Goal: Task Accomplishment & Management: Use online tool/utility

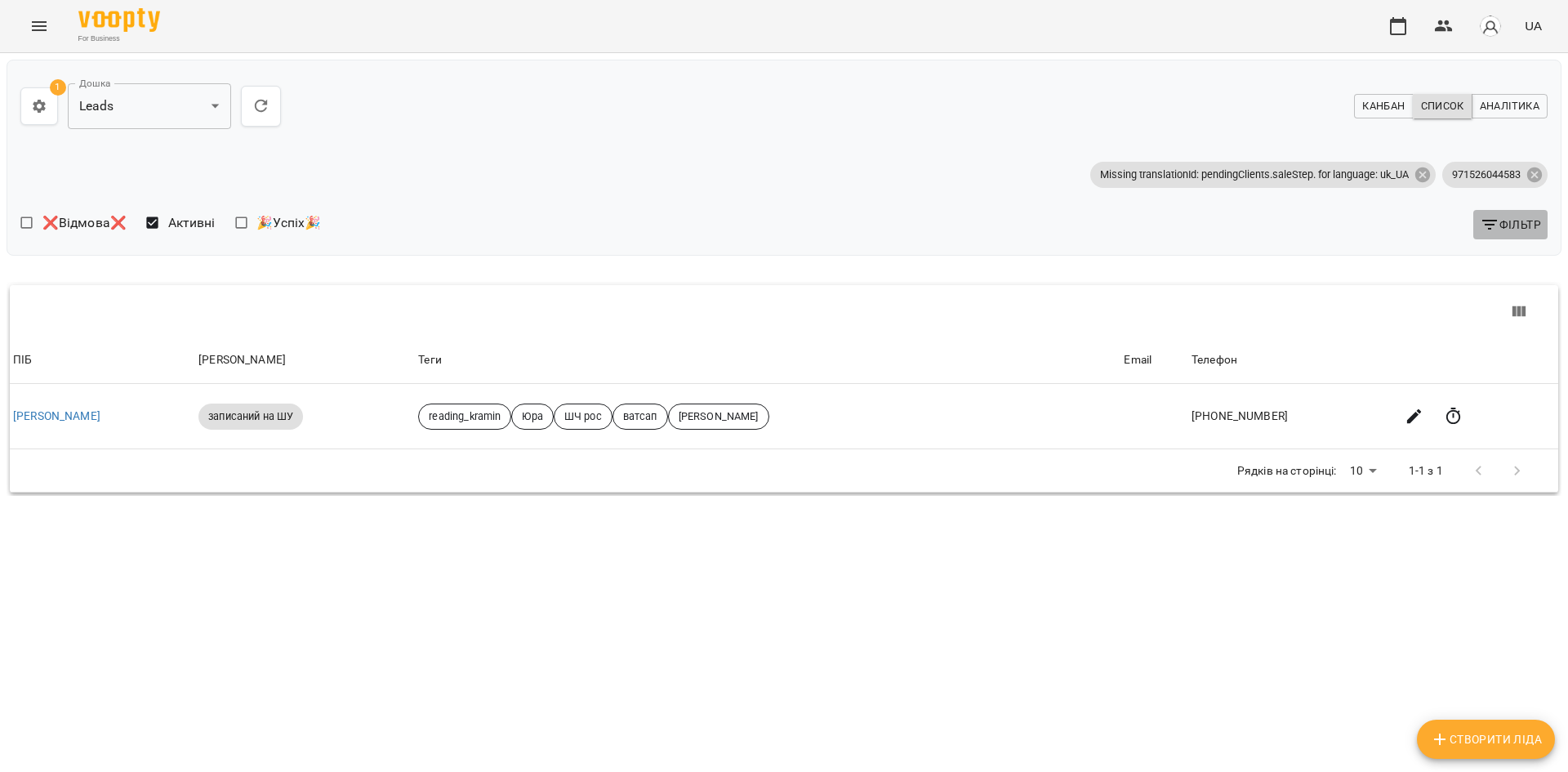
click at [1509, 212] on button "Фільтр" at bounding box center [1511, 224] width 74 height 29
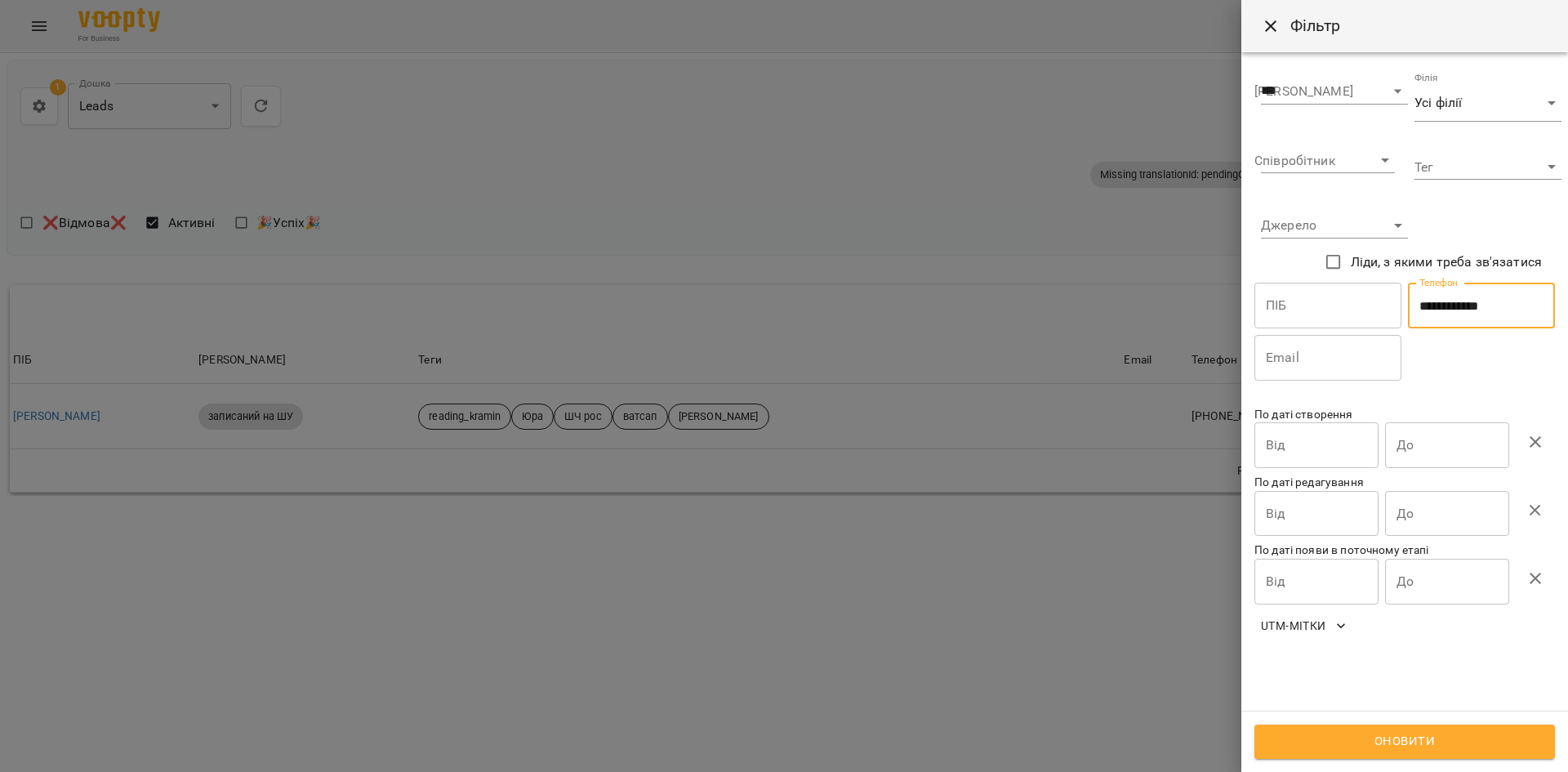
click at [1473, 306] on input "**********" at bounding box center [1481, 305] width 147 height 46
paste input "text"
type input "**********"
click at [1376, 716] on div "Оновити" at bounding box center [1404, 741] width 326 height 61
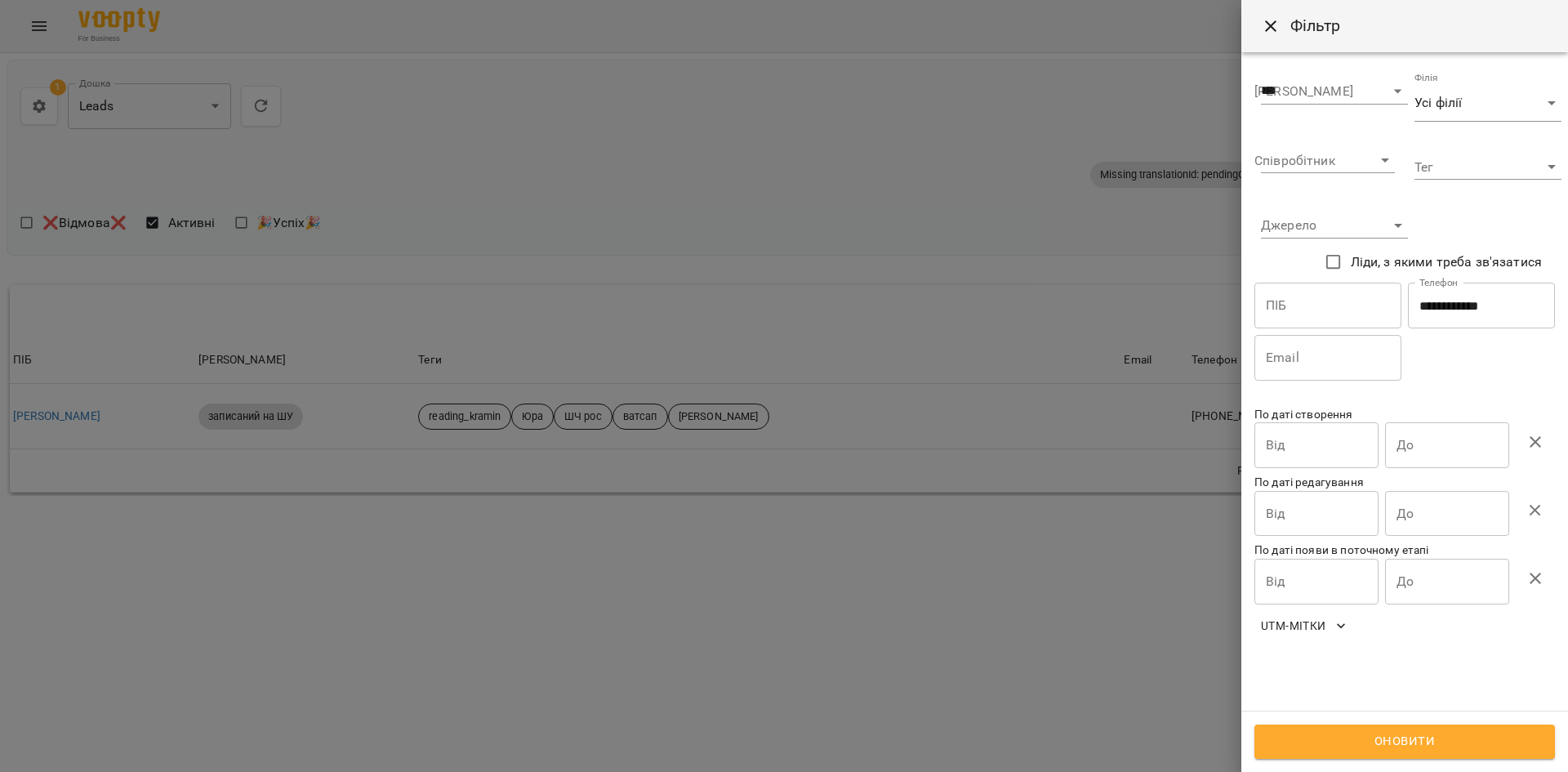
click at [1376, 721] on div "Оновити" at bounding box center [1404, 741] width 326 height 61
click at [1375, 729] on button "Оновити" at bounding box center [1405, 742] width 300 height 34
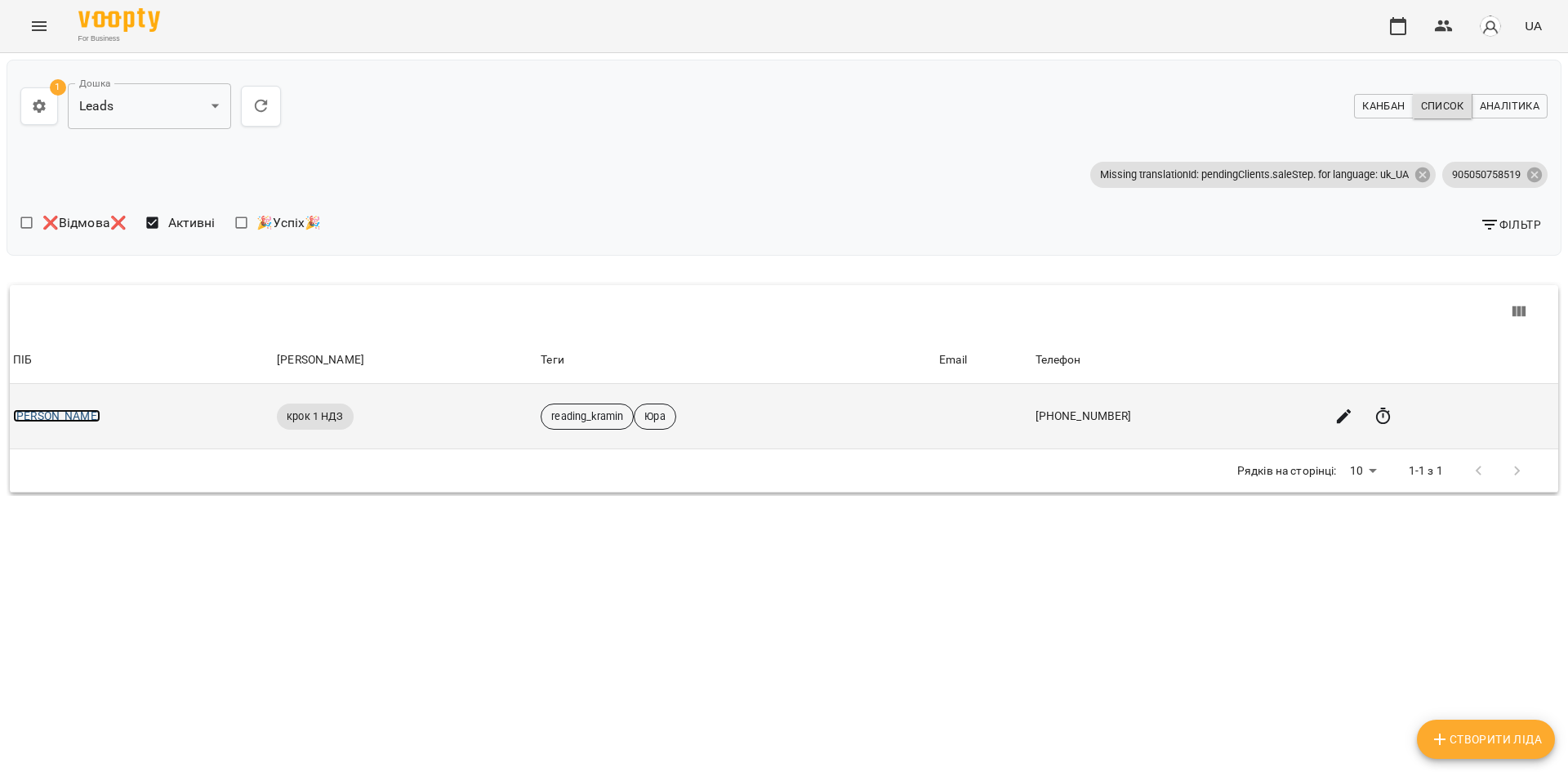
click at [53, 411] on link "Людмила Бозкурт" at bounding box center [57, 415] width 88 height 13
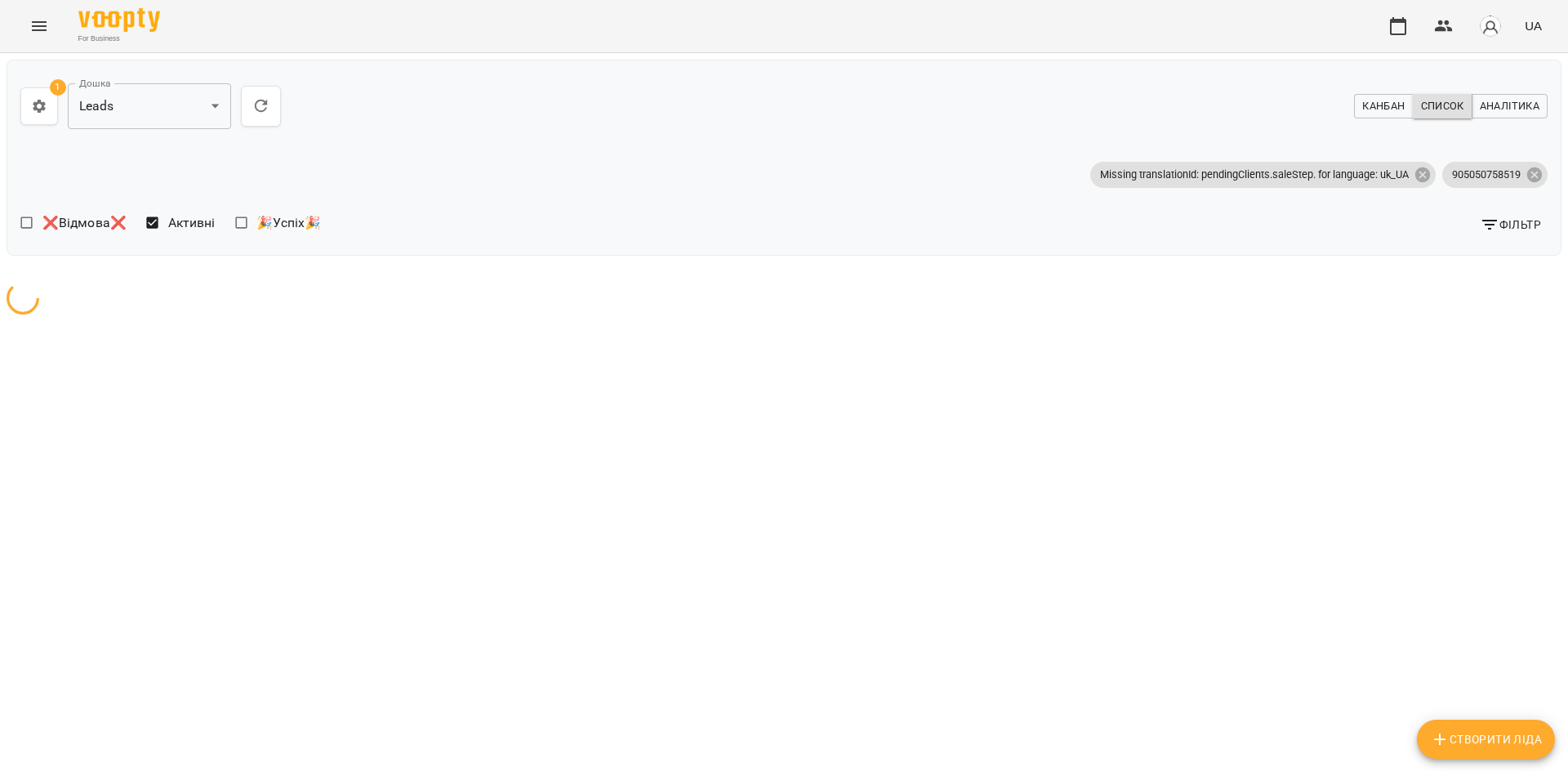
click at [1477, 230] on button "Фільтр" at bounding box center [1511, 224] width 74 height 29
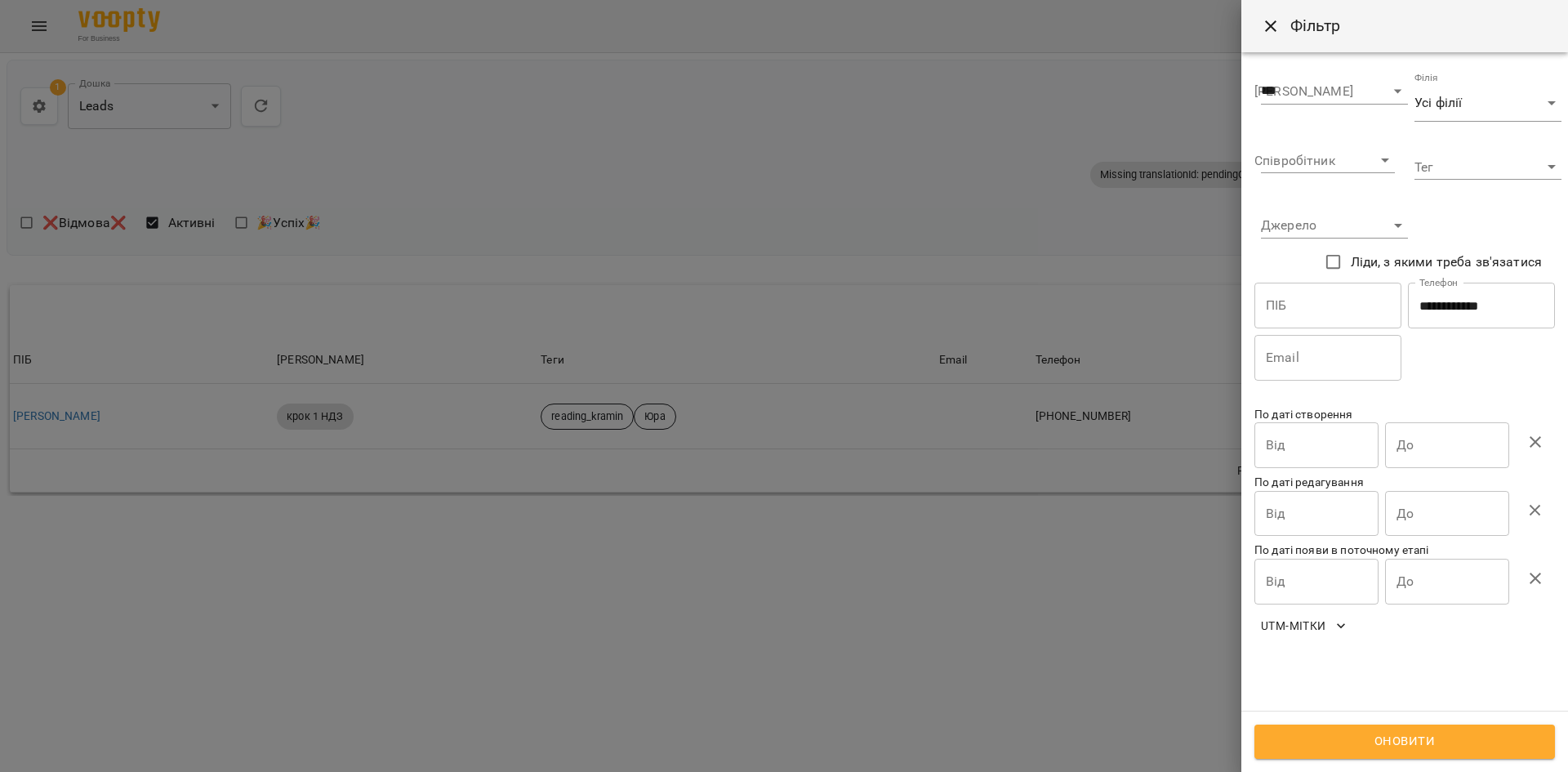
click at [1482, 300] on input "**********" at bounding box center [1481, 305] width 147 height 46
click at [1481, 301] on input "**********" at bounding box center [1481, 305] width 147 height 46
paste input "text"
type input "**********"
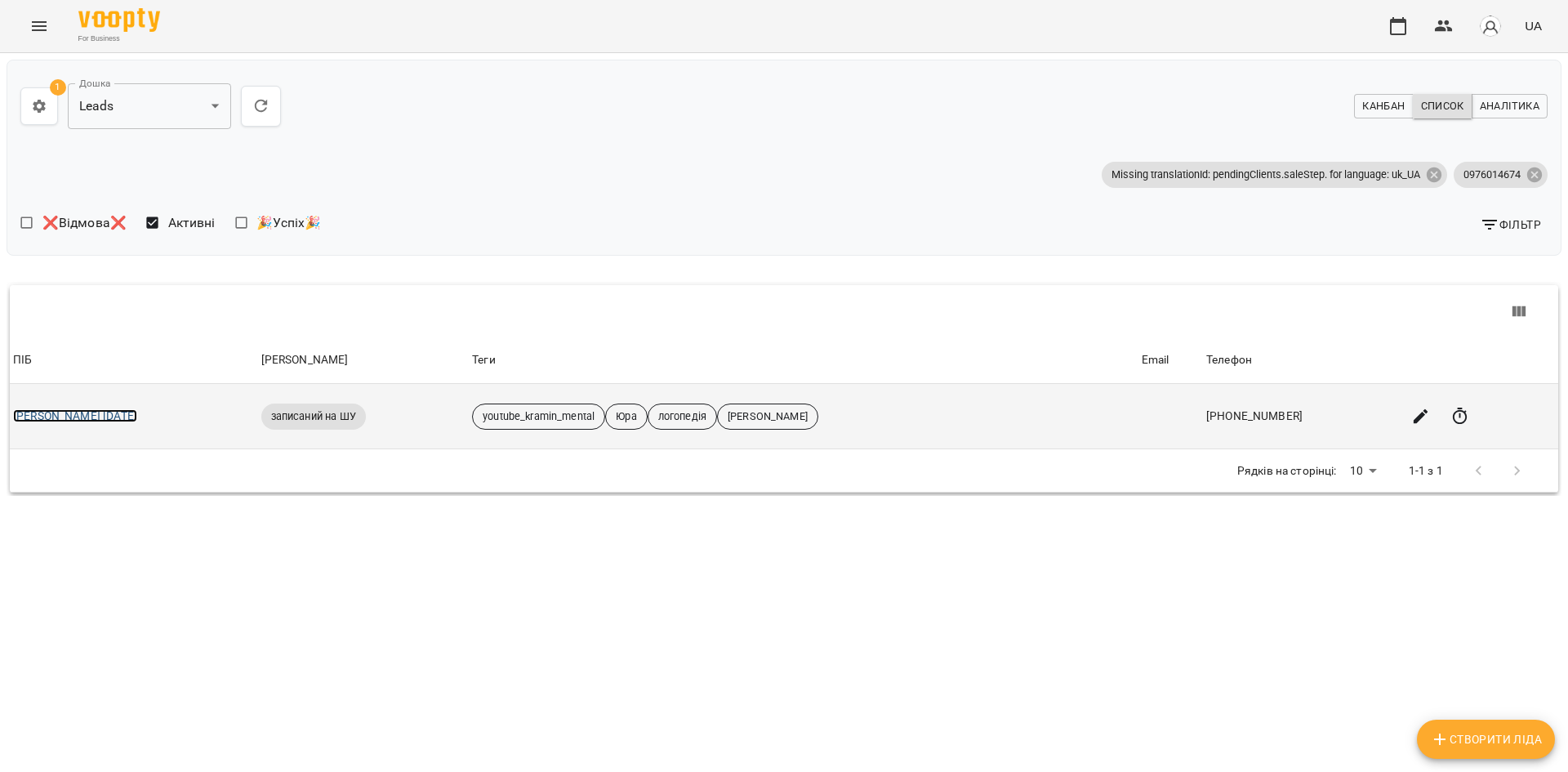
click at [126, 410] on link "Галина Логопедія 18.09.25" at bounding box center [74, 415] width 124 height 13
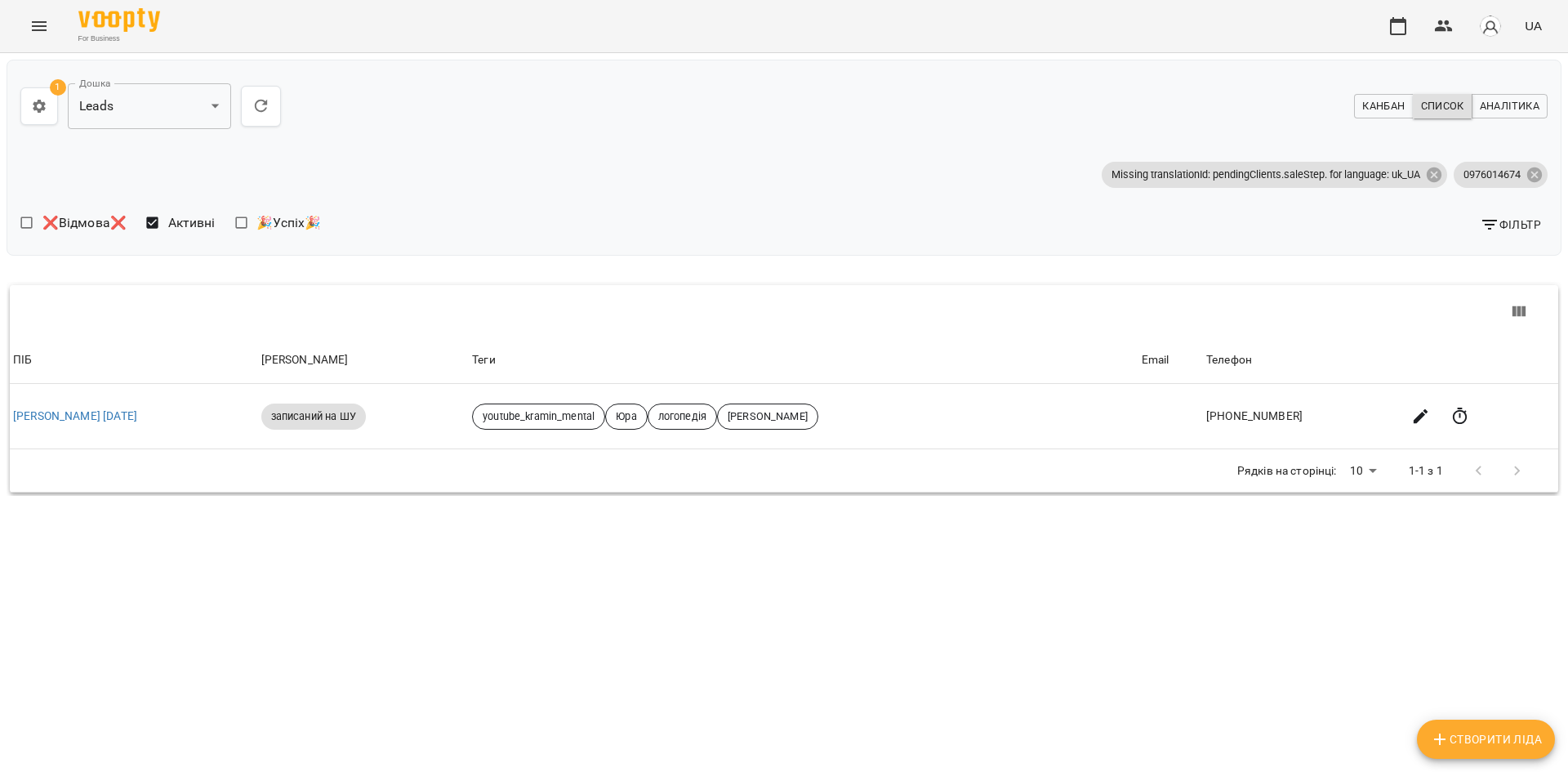
click at [1515, 213] on button "Фільтр" at bounding box center [1511, 224] width 74 height 29
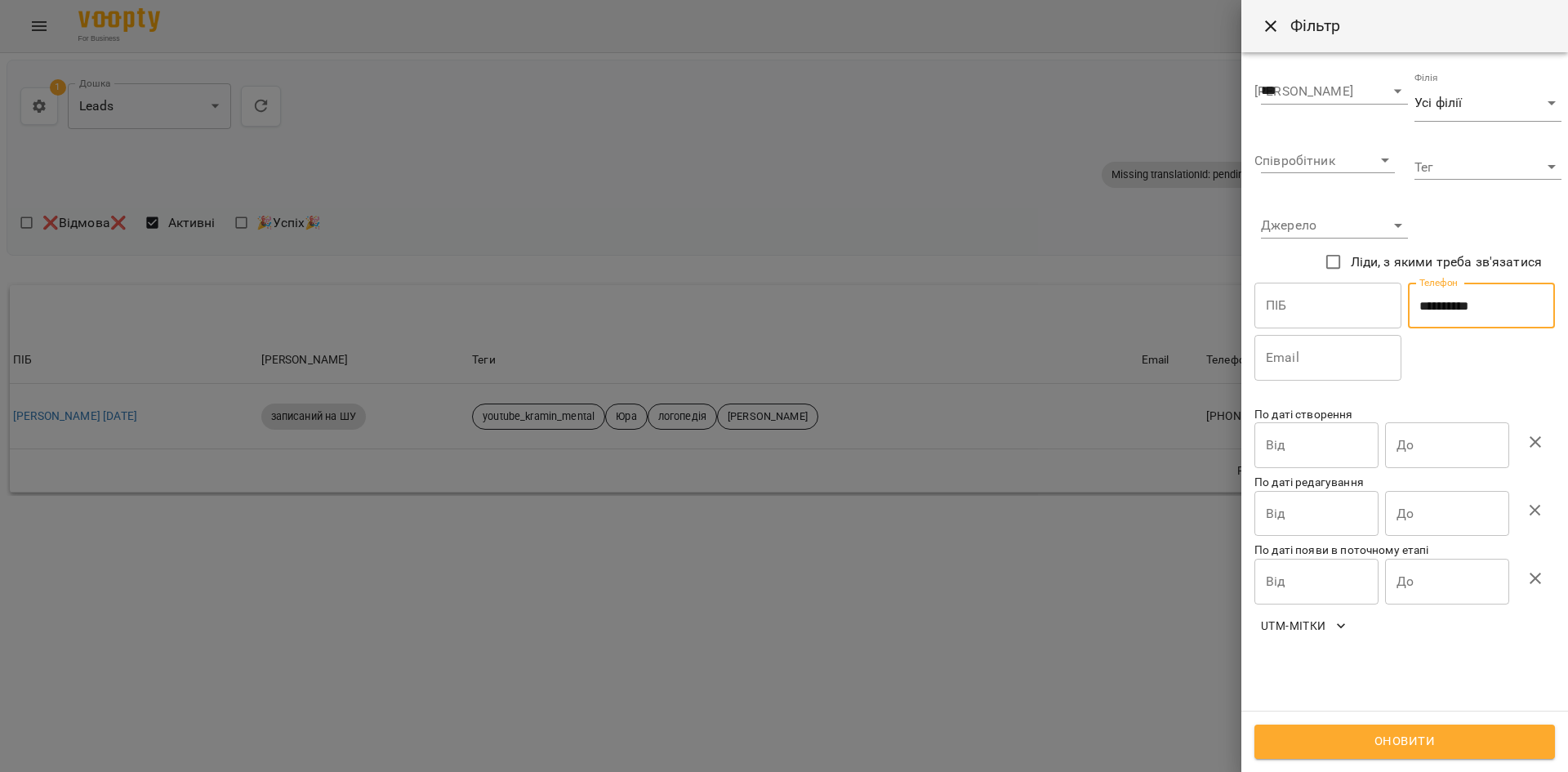
click at [1476, 306] on input "**********" at bounding box center [1481, 305] width 147 height 46
paste input "**"
type input "**********"
click at [1352, 749] on span "Оновити" at bounding box center [1405, 742] width 265 height 21
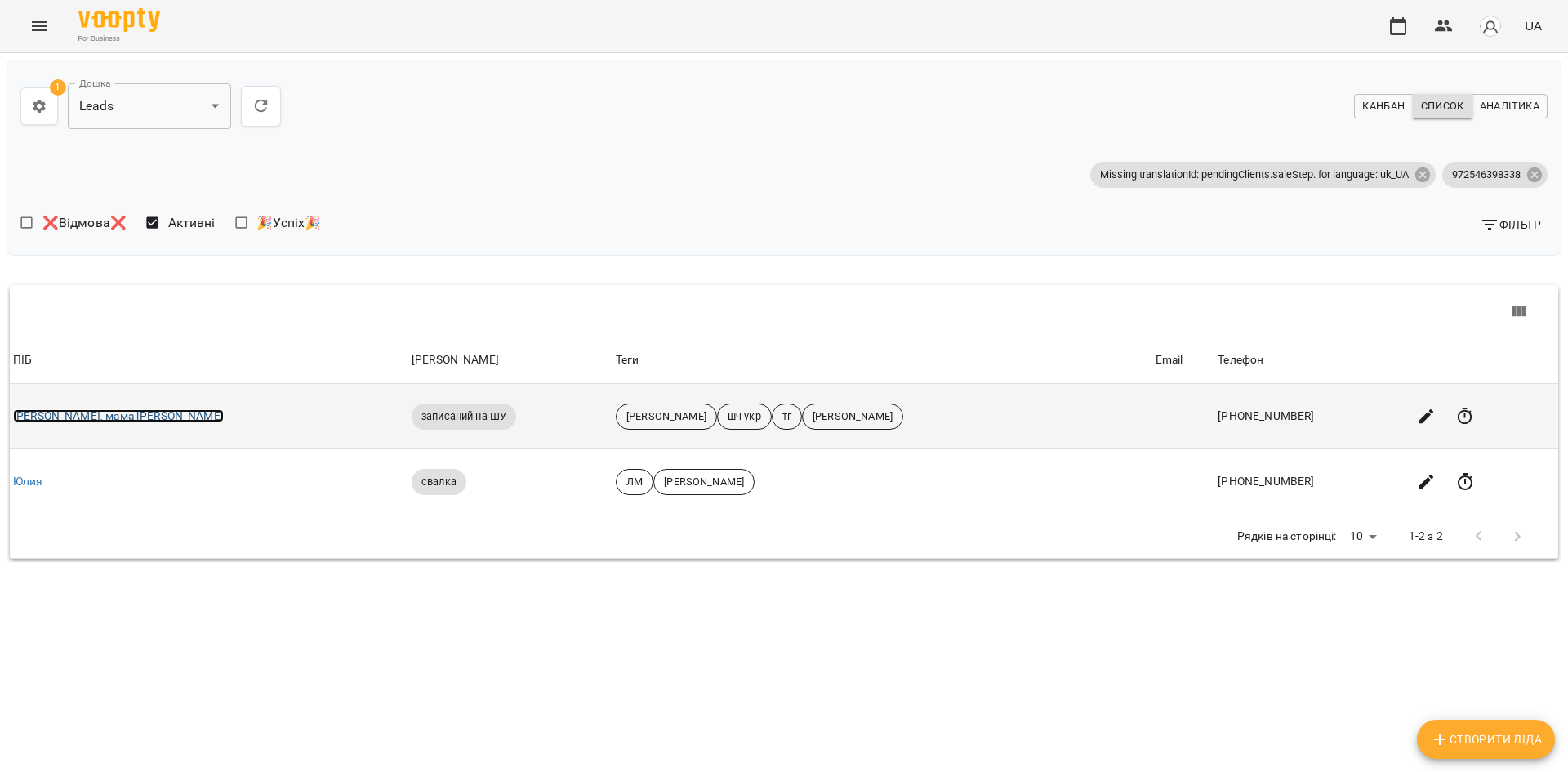
click at [59, 419] on link "Єва, мама Юля" at bounding box center [118, 415] width 210 height 13
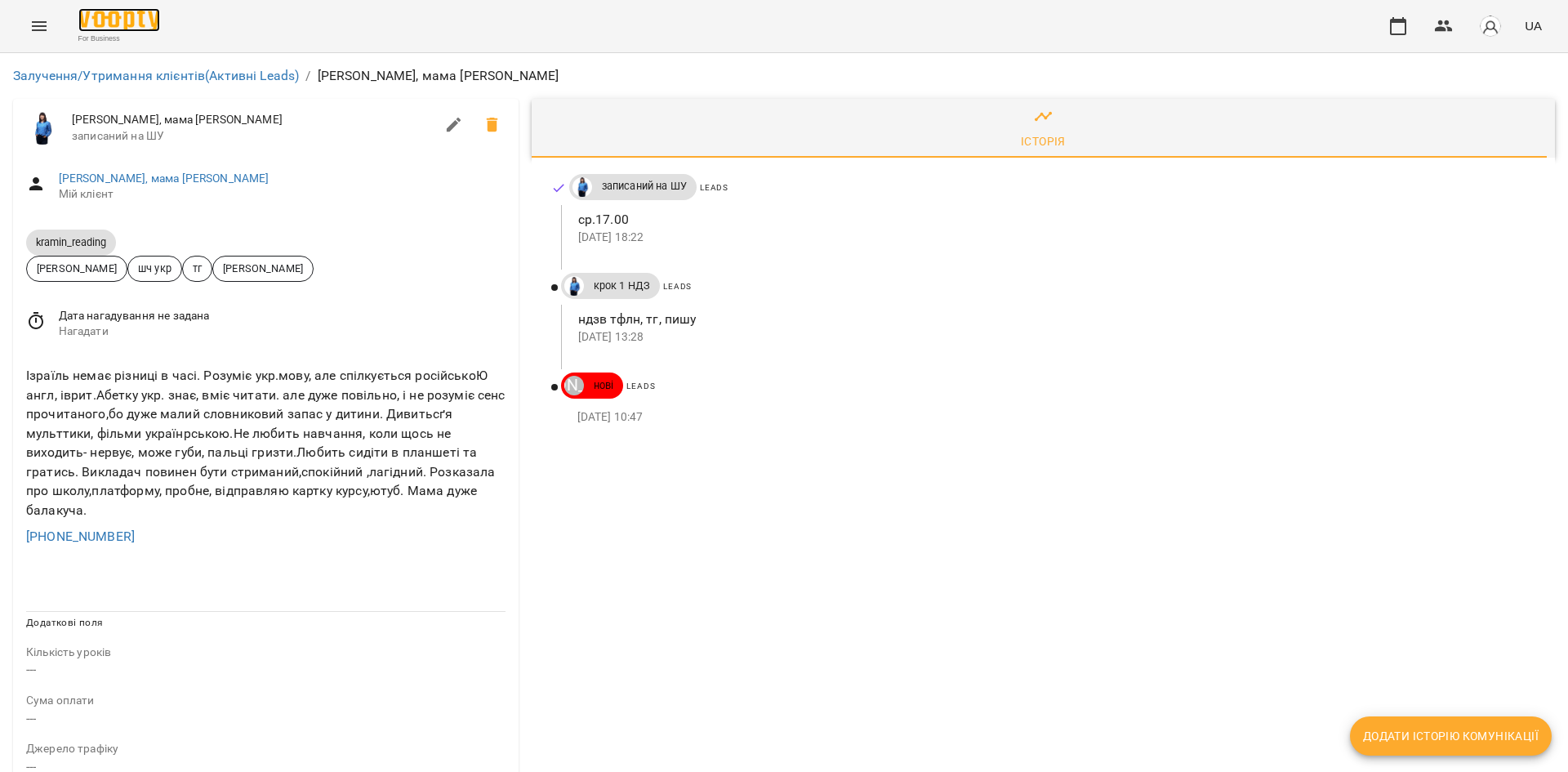
click at [134, 25] on img at bounding box center [119, 19] width 82 height 23
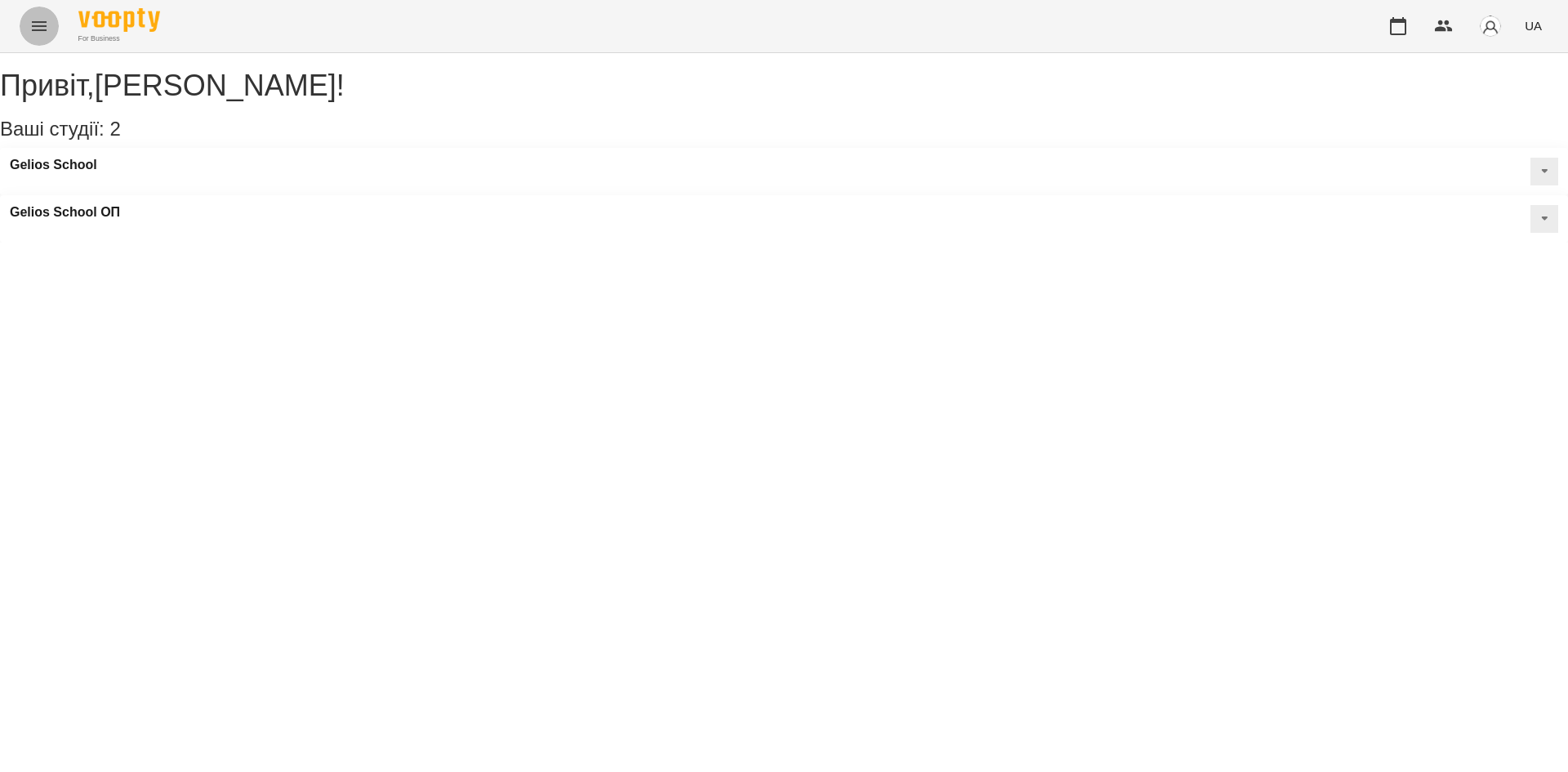
click at [48, 31] on icon "Menu" at bounding box center [39, 26] width 19 height 19
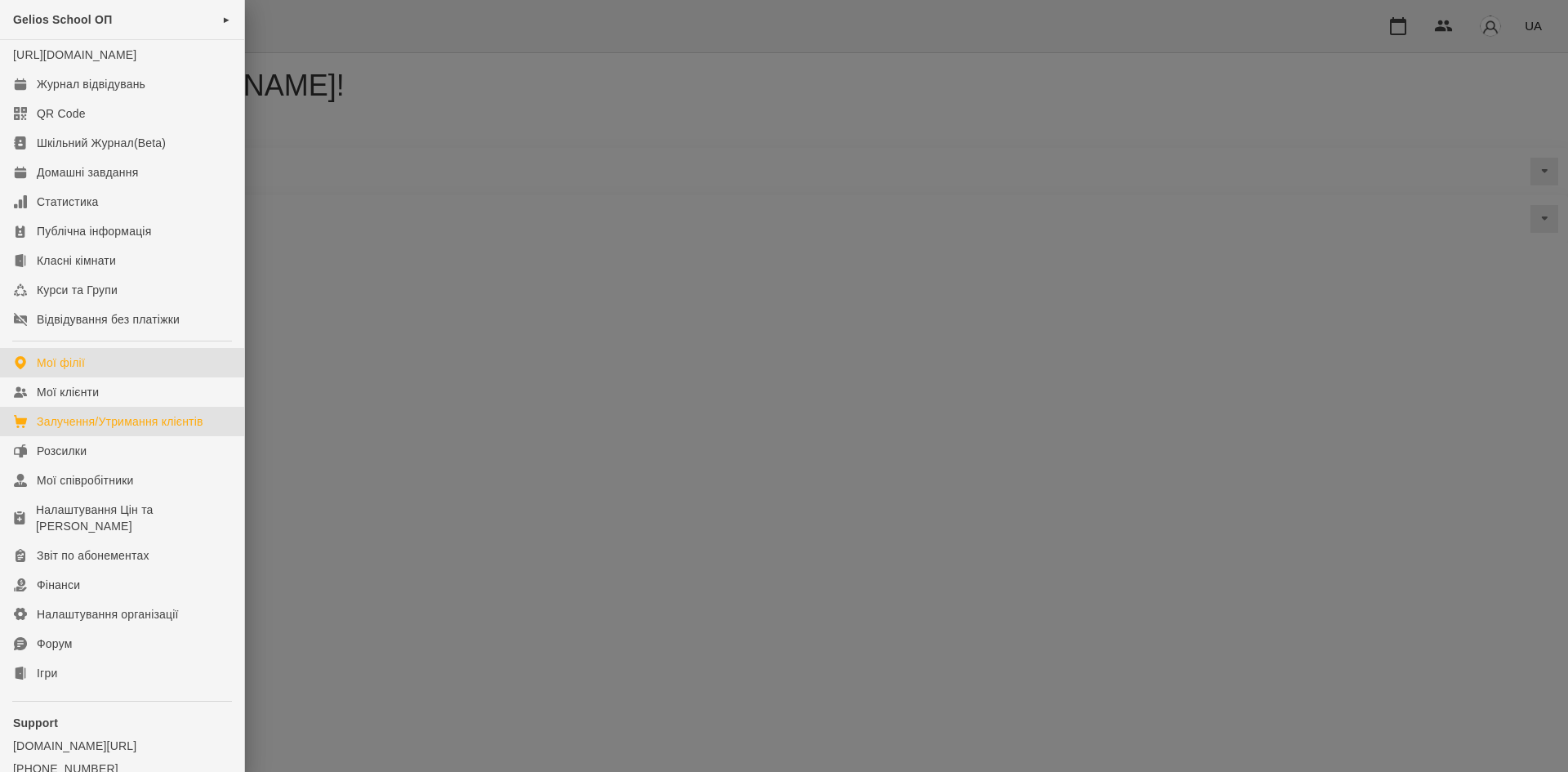
click at [128, 430] on div "Залучення/Утримання клієнтів" at bounding box center [120, 421] width 167 height 17
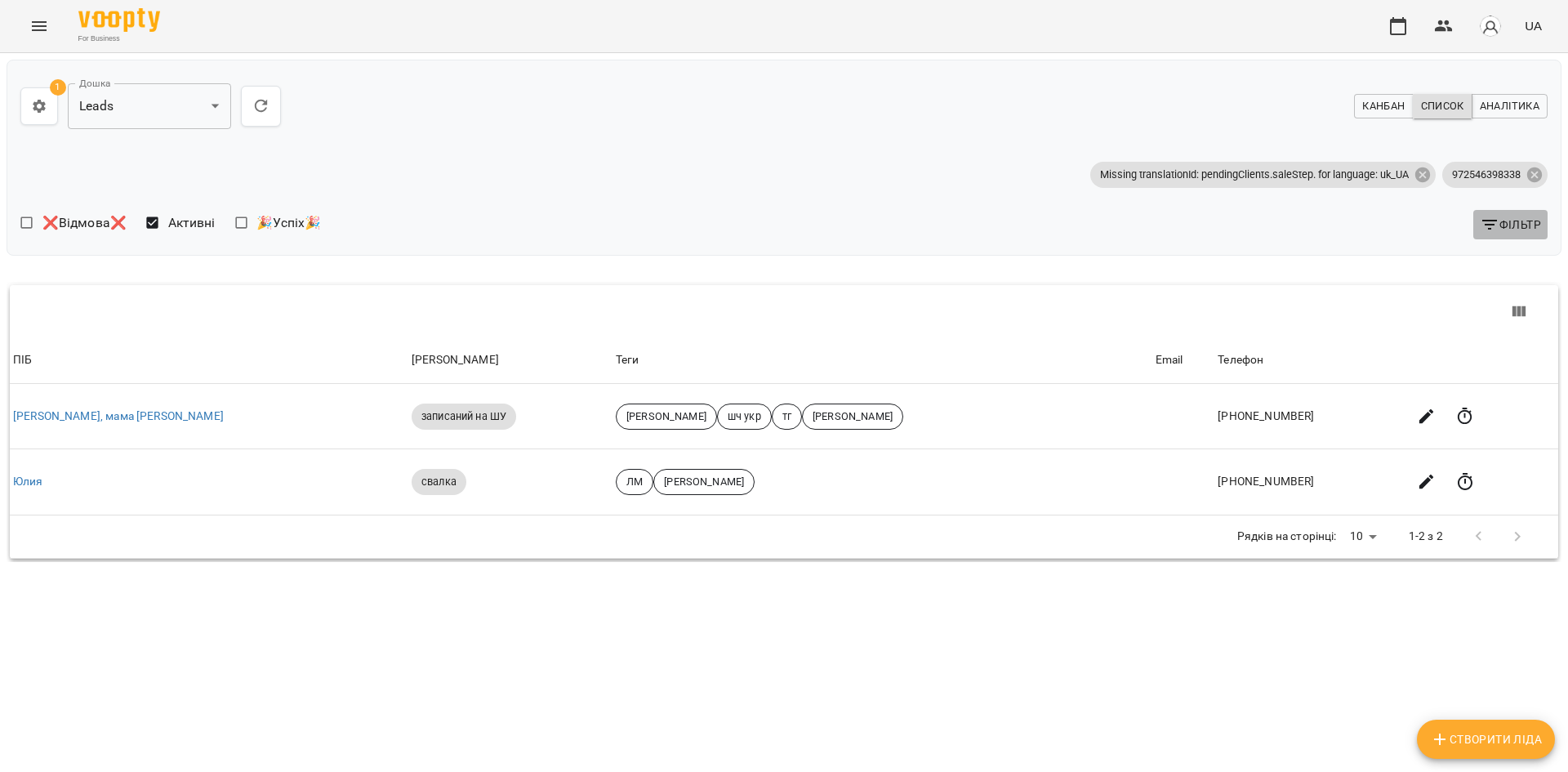
click at [1487, 228] on icon "button" at bounding box center [1490, 224] width 19 height 19
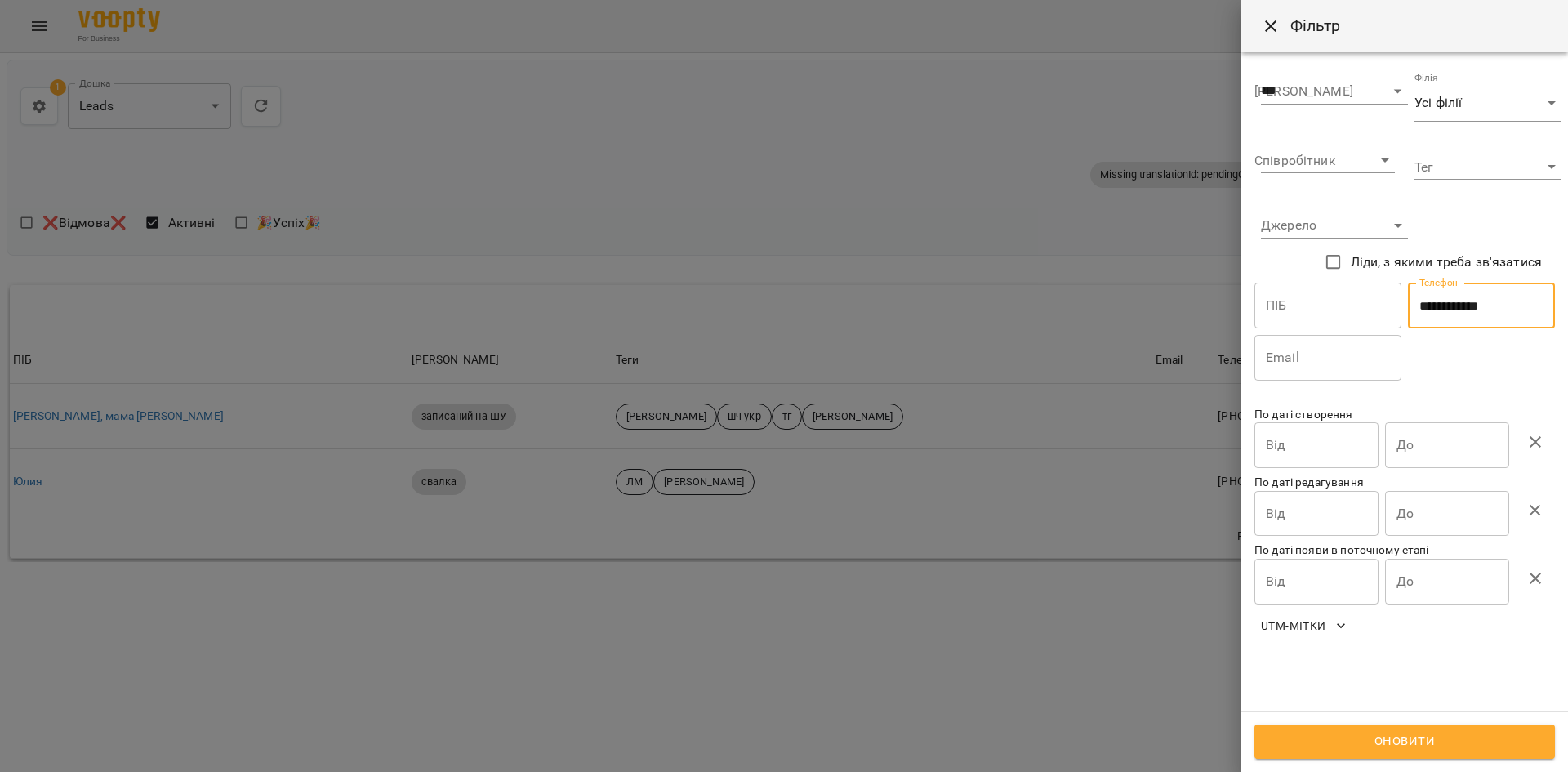
click at [1477, 300] on input "**********" at bounding box center [1481, 305] width 147 height 46
paste input "text"
type input "**********"
click at [1366, 757] on button "Оновити" at bounding box center [1405, 742] width 300 height 34
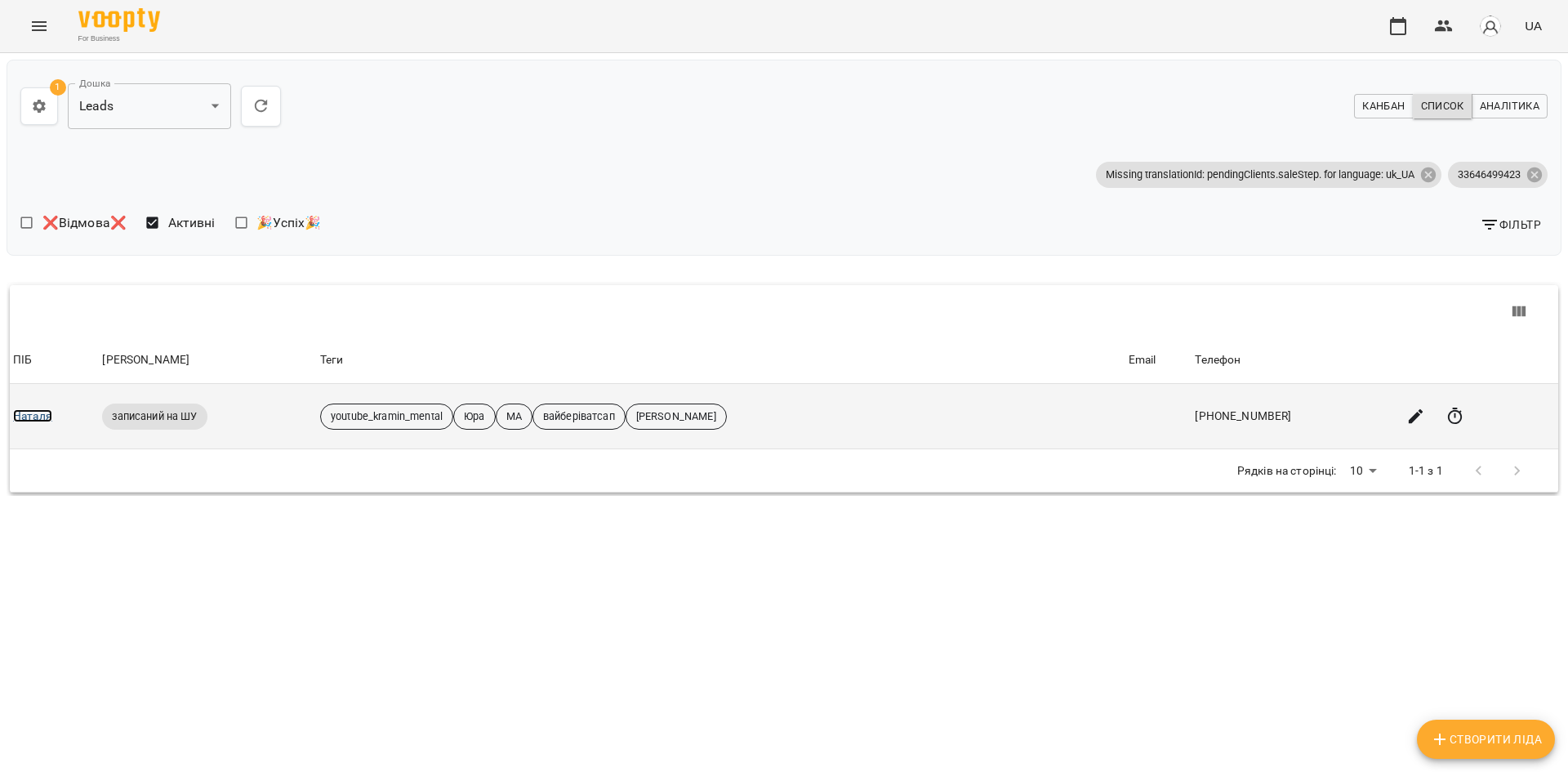
click at [49, 414] on link "Наталя" at bounding box center [32, 415] width 39 height 13
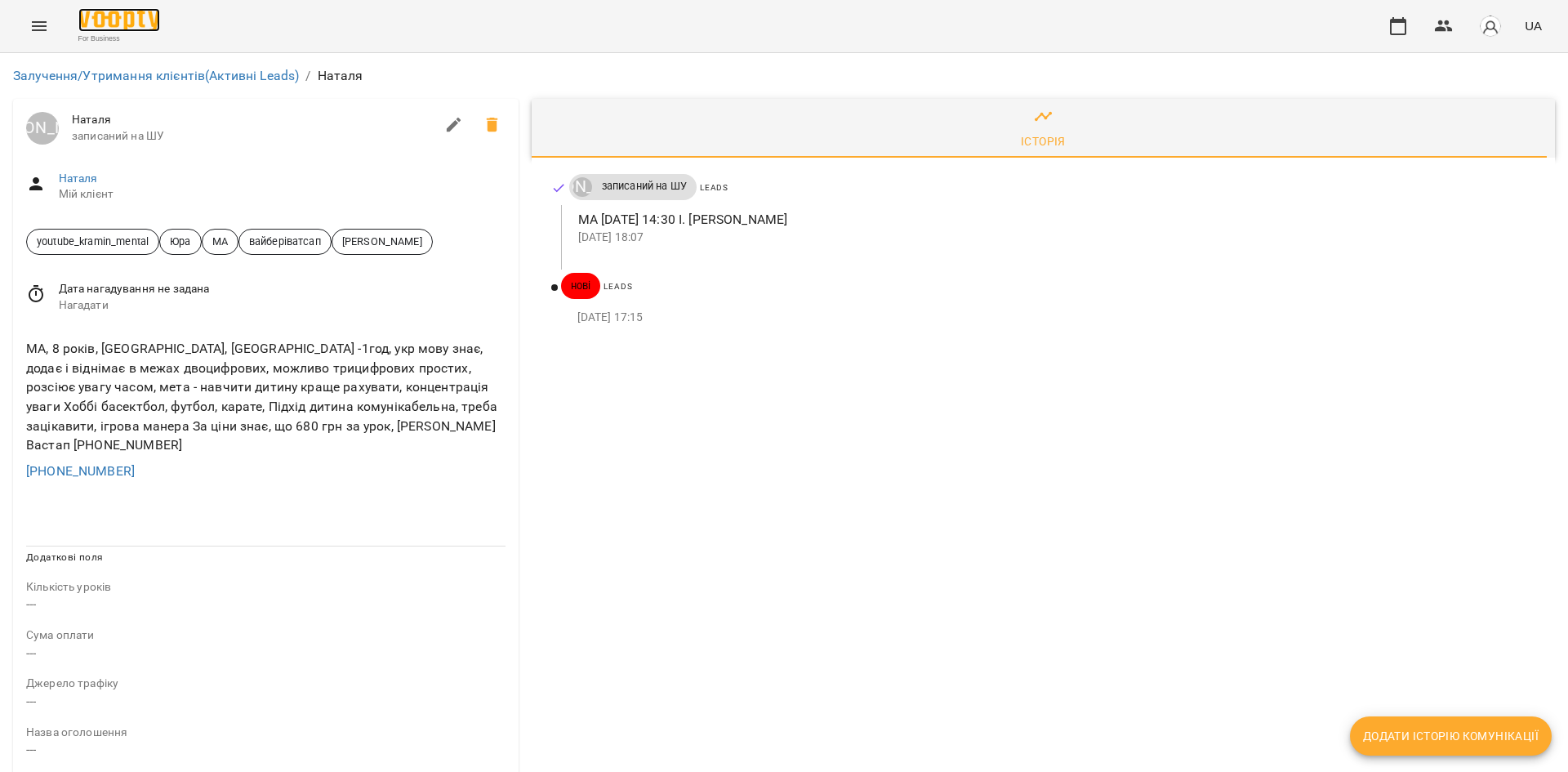
click at [94, 22] on img at bounding box center [119, 19] width 82 height 23
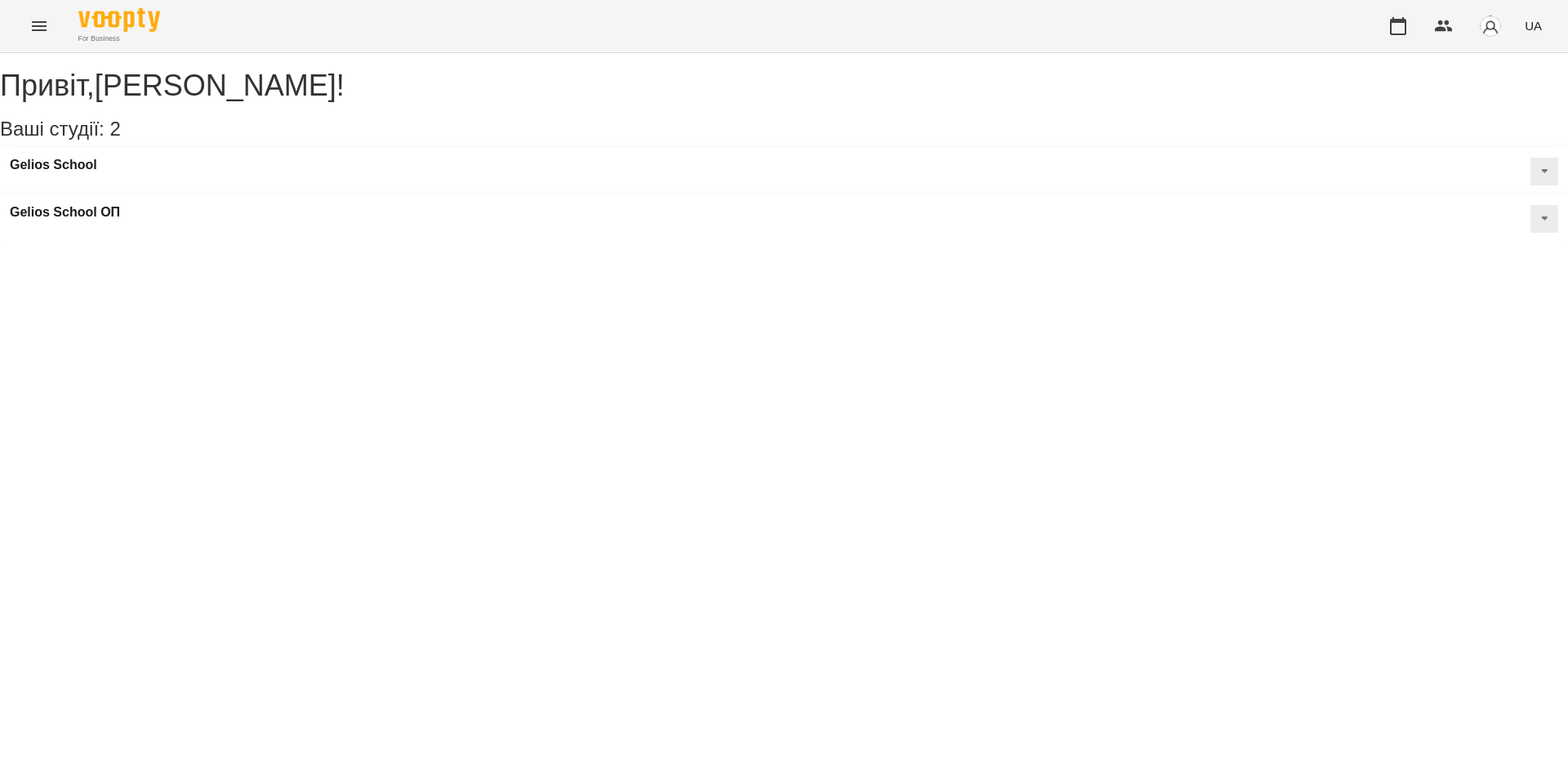
click at [43, 33] on icon "Menu" at bounding box center [39, 26] width 19 height 19
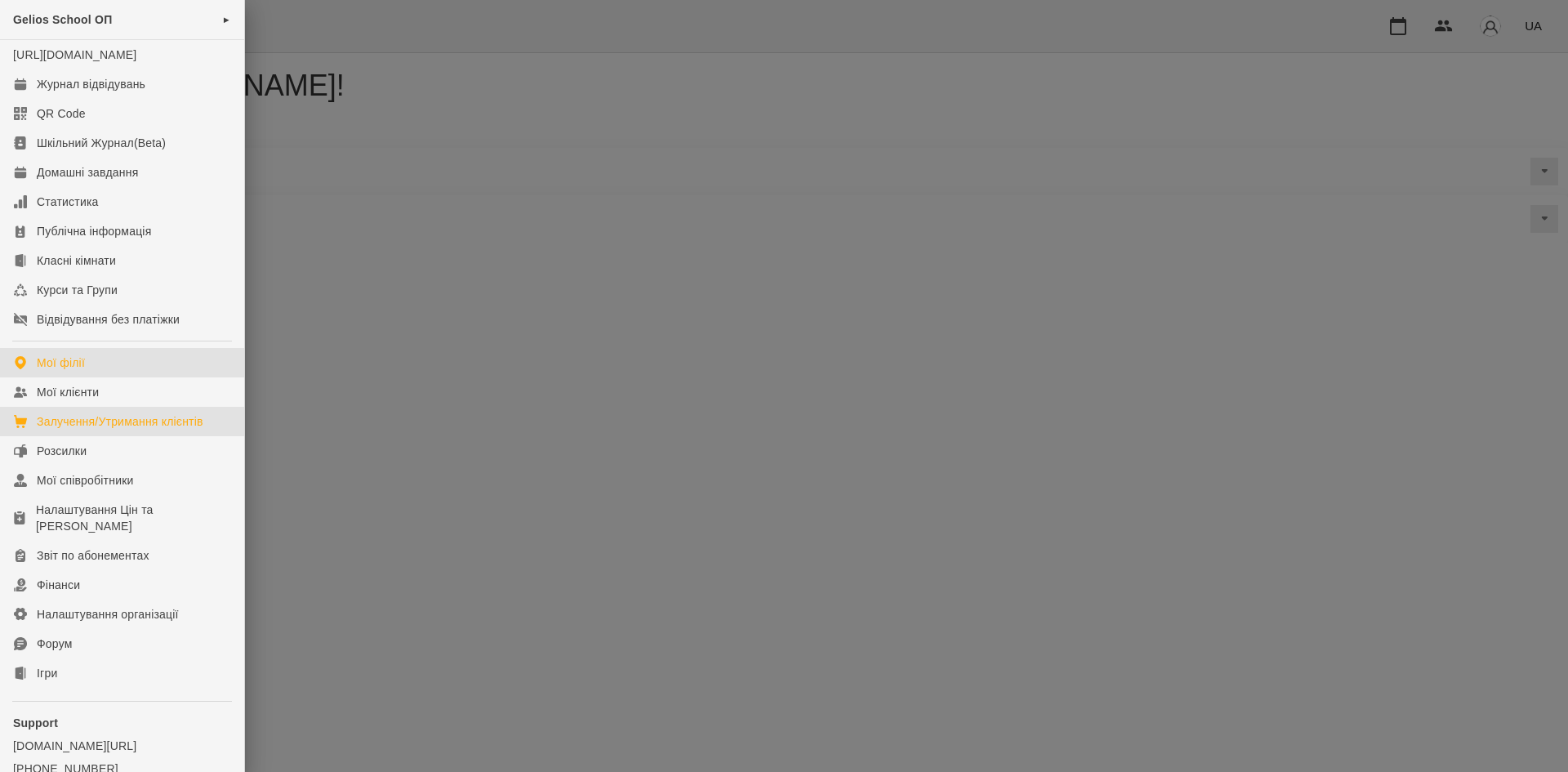
click at [177, 430] on div "Залучення/Утримання клієнтів" at bounding box center [120, 421] width 167 height 17
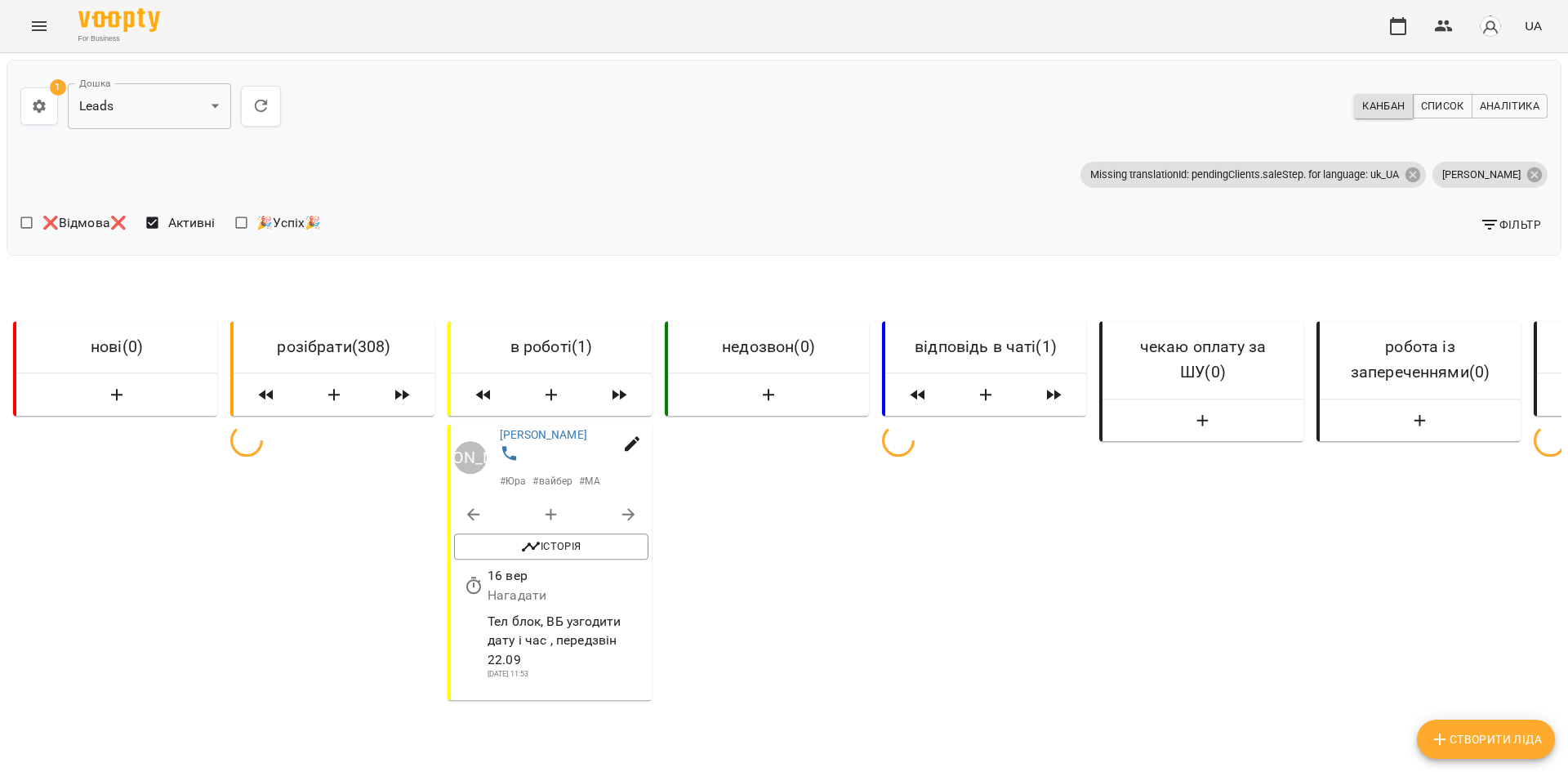
click at [1498, 212] on button "Фільтр" at bounding box center [1511, 224] width 74 height 29
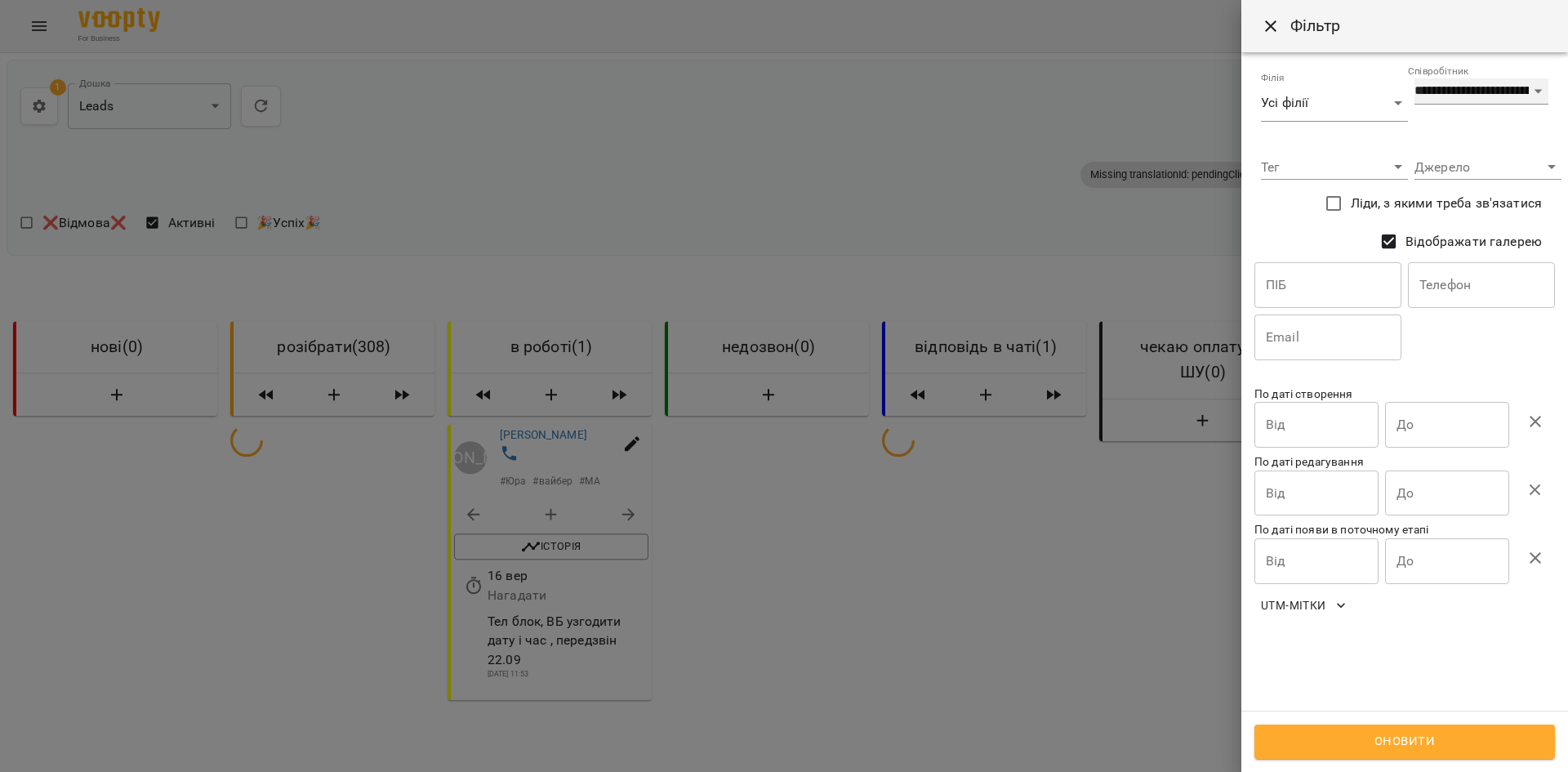
click at [1424, 91] on select "**********" at bounding box center [1481, 91] width 134 height 26
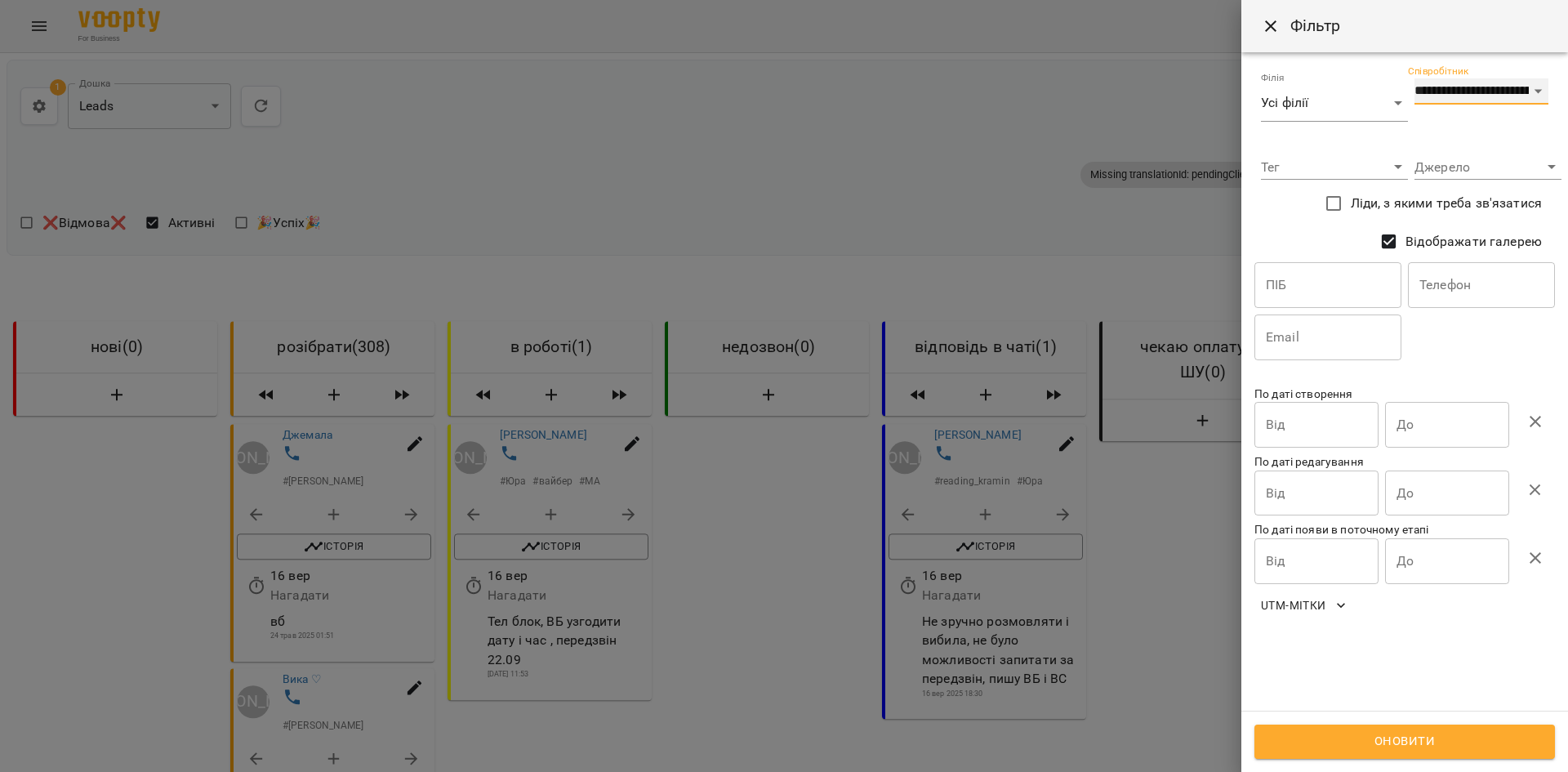
select select "**********"
click at [1415, 78] on select "**********" at bounding box center [1481, 91] width 134 height 26
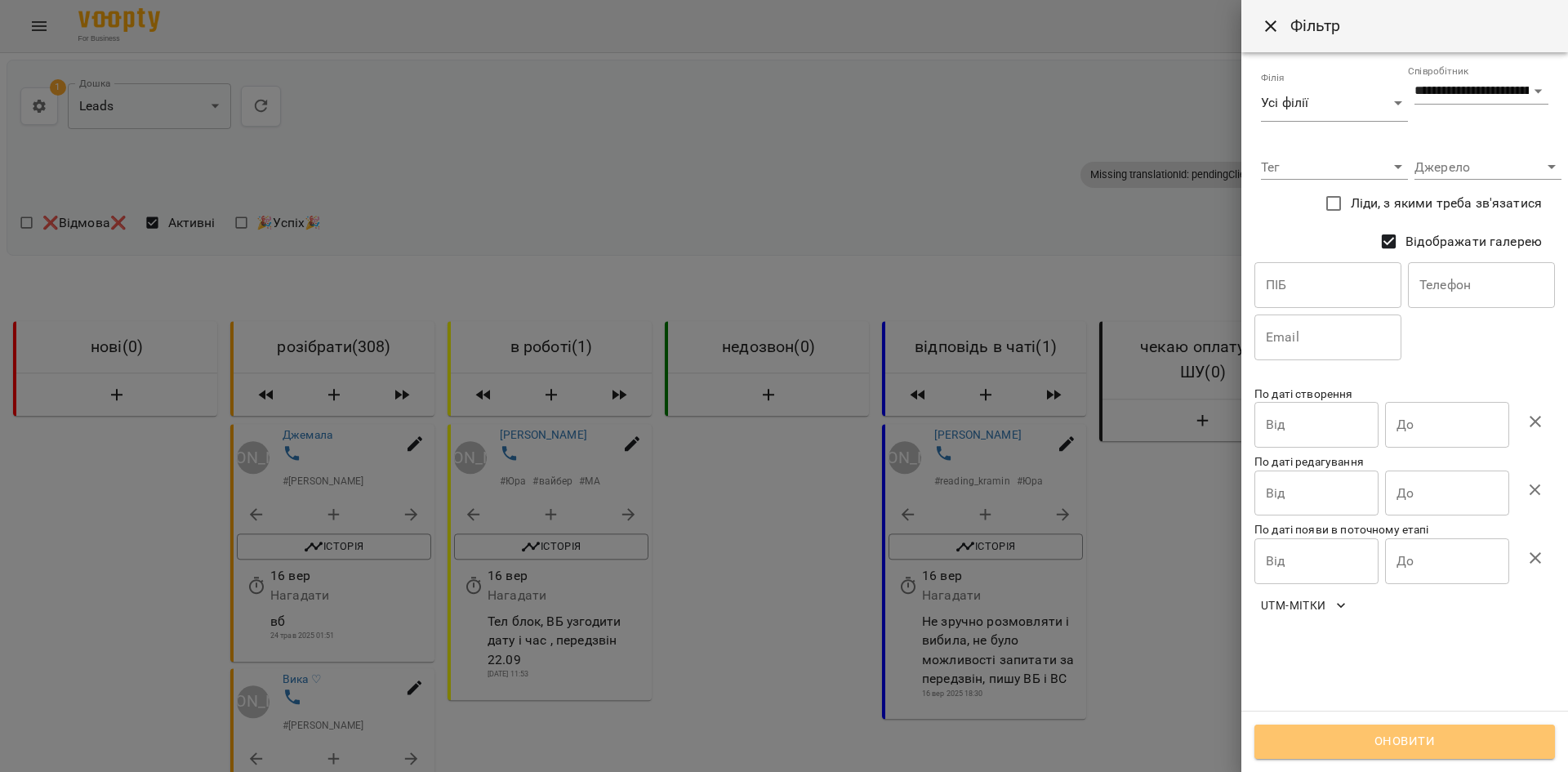
click at [1304, 727] on button "Оновити" at bounding box center [1405, 742] width 300 height 34
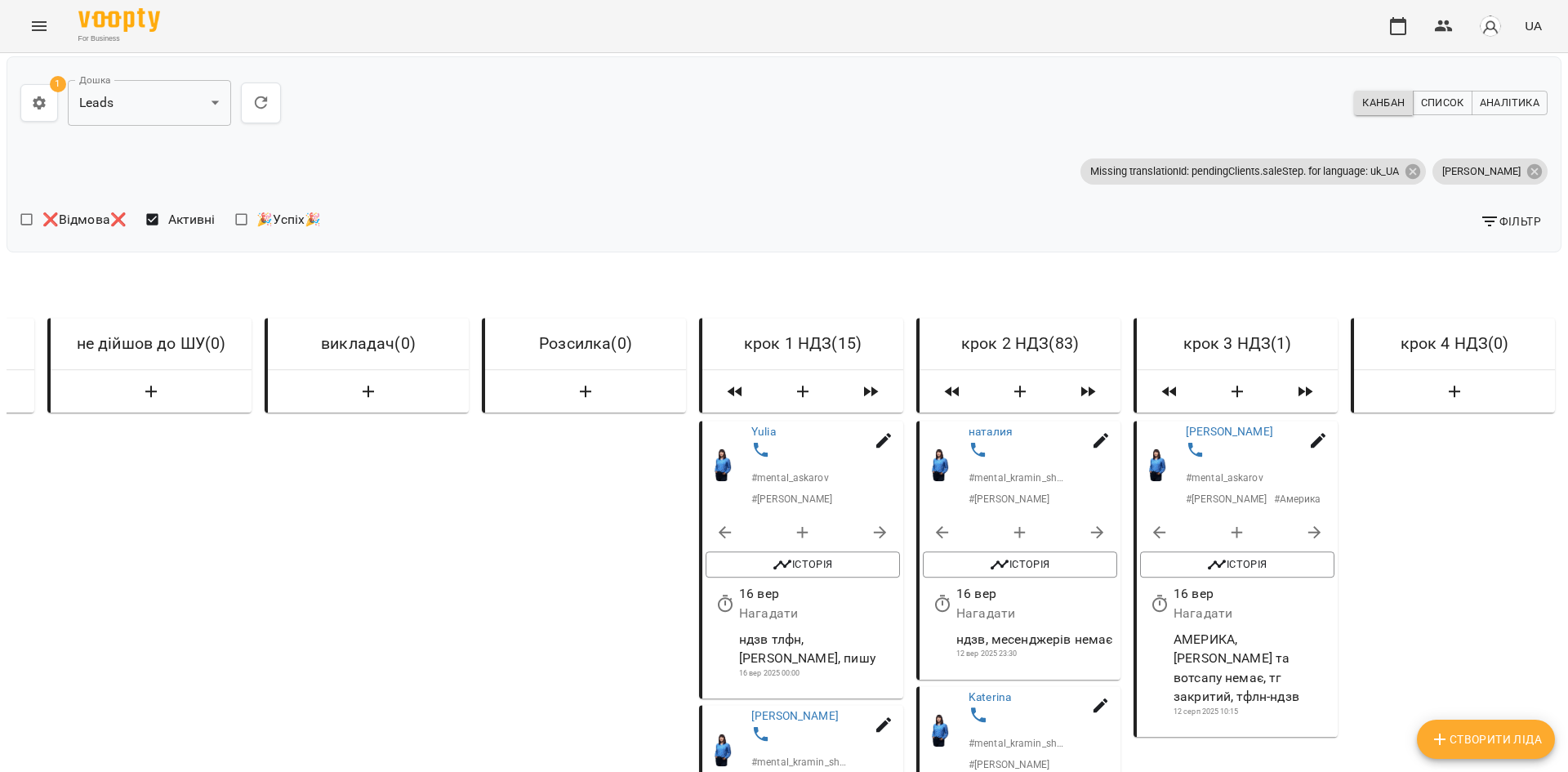
scroll to position [164, 0]
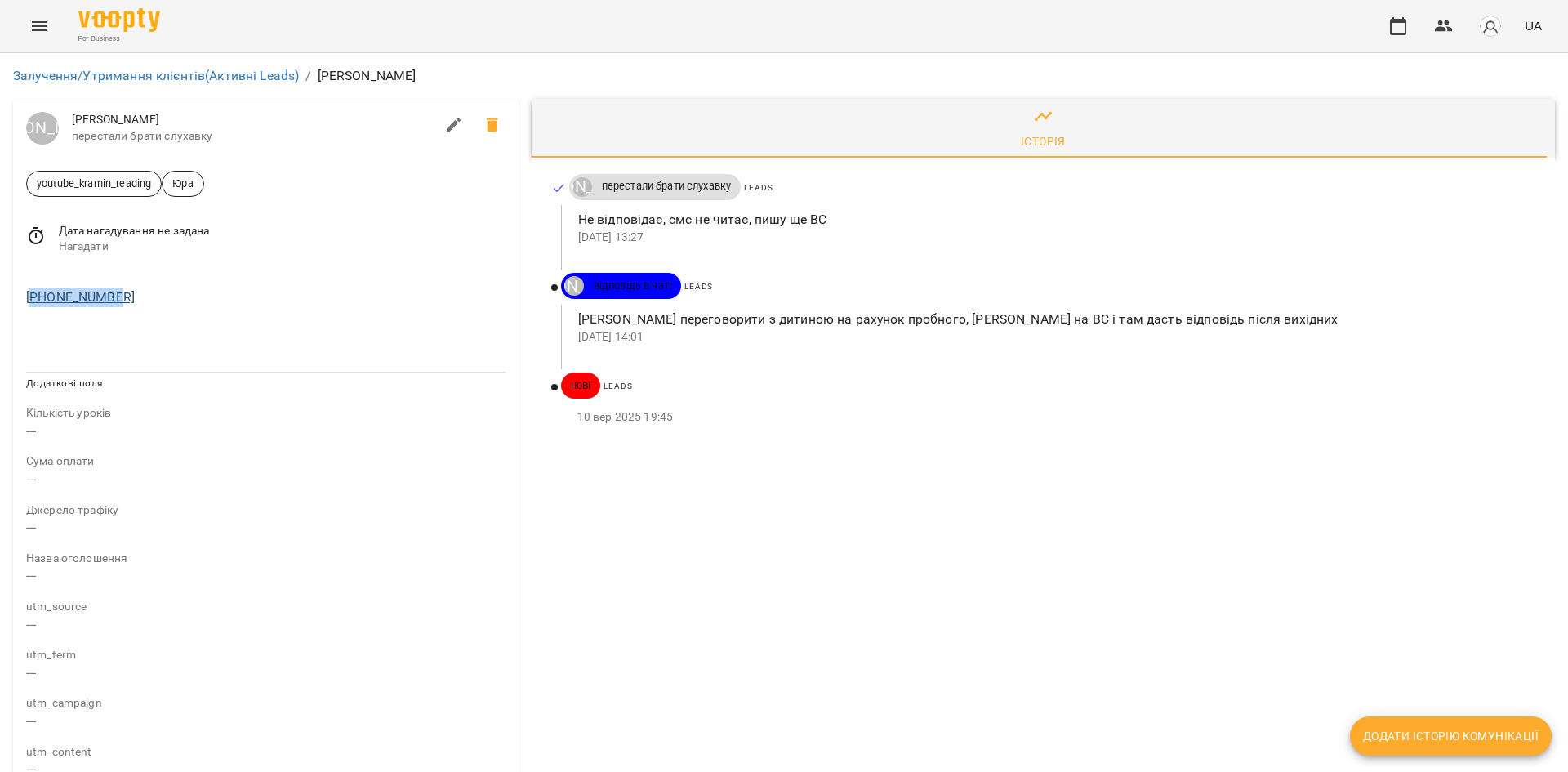
drag, startPoint x: 61, startPoint y: 298, endPoint x: 33, endPoint y: 301, distance: 28.2
click at [33, 301] on div "+34622772762" at bounding box center [265, 297] width 486 height 26
copy link "34622772762"
click at [689, 478] on div "Історія Юрій Тимочко перестали брати слухавку Leads Не відповідає, смс не читає…" at bounding box center [1044, 625] width 1037 height 1065
drag, startPoint x: 114, startPoint y: 302, endPoint x: 35, endPoint y: 302, distance: 79.0
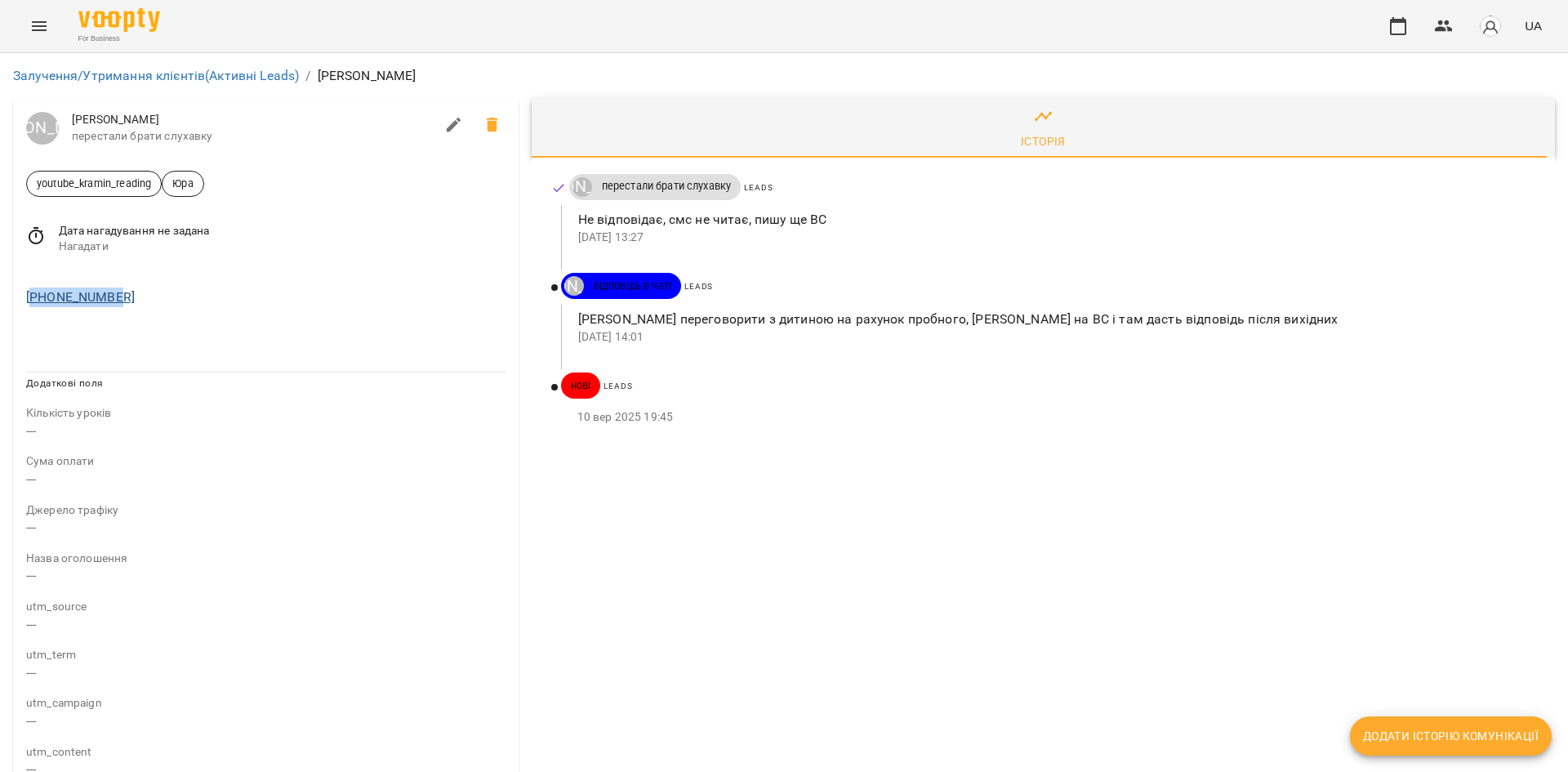
click at [35, 302] on div "+34622772762" at bounding box center [265, 297] width 486 height 26
copy link "34622772762"
click at [140, 289] on div "+34622772762" at bounding box center [265, 297] width 486 height 26
drag, startPoint x: 124, startPoint y: 295, endPoint x: 33, endPoint y: 302, distance: 91.3
click at [33, 302] on div "+34622772762" at bounding box center [265, 297] width 486 height 26
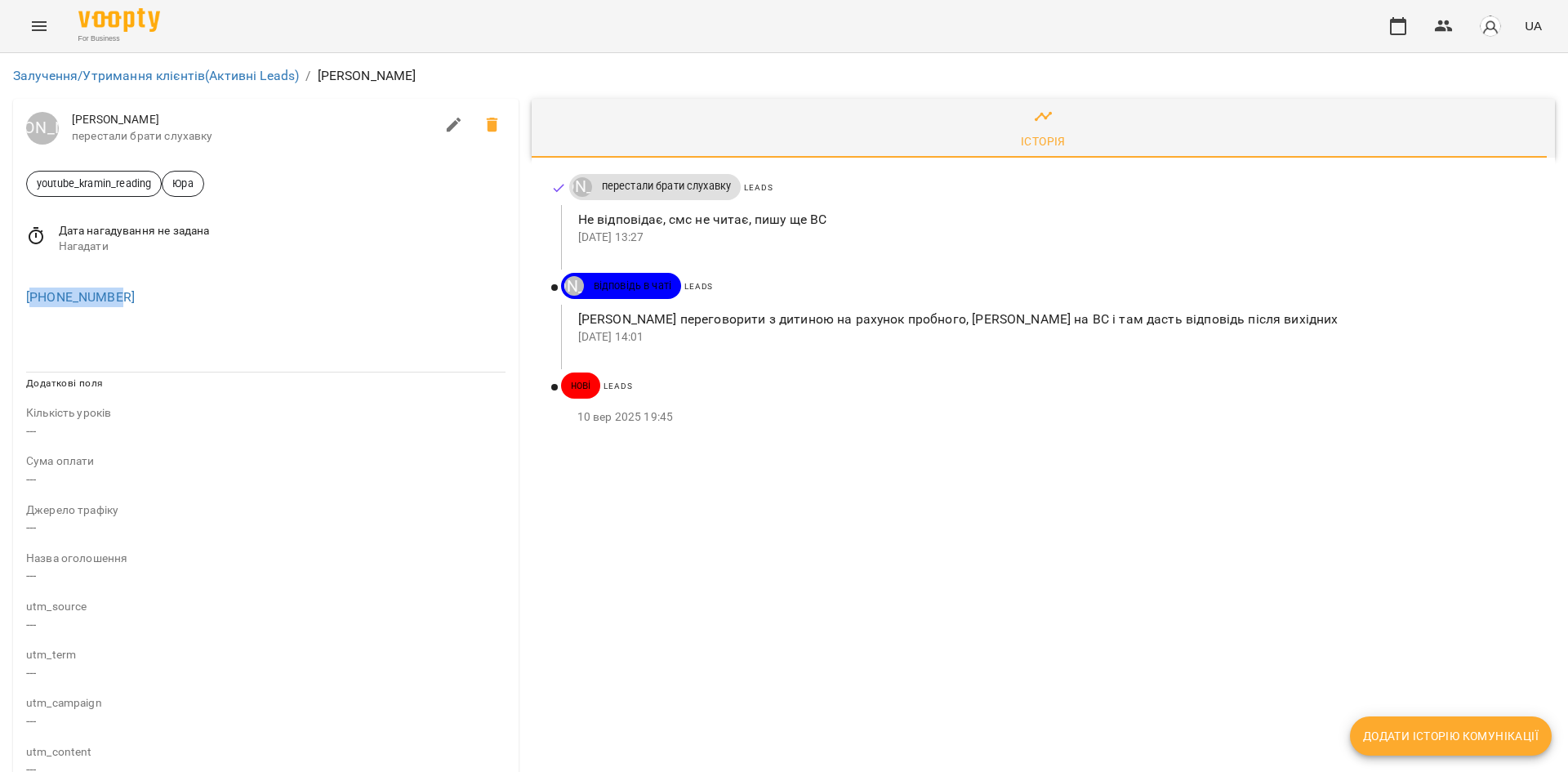
copy link "34622772762"
click at [88, 17] on img at bounding box center [119, 19] width 82 height 23
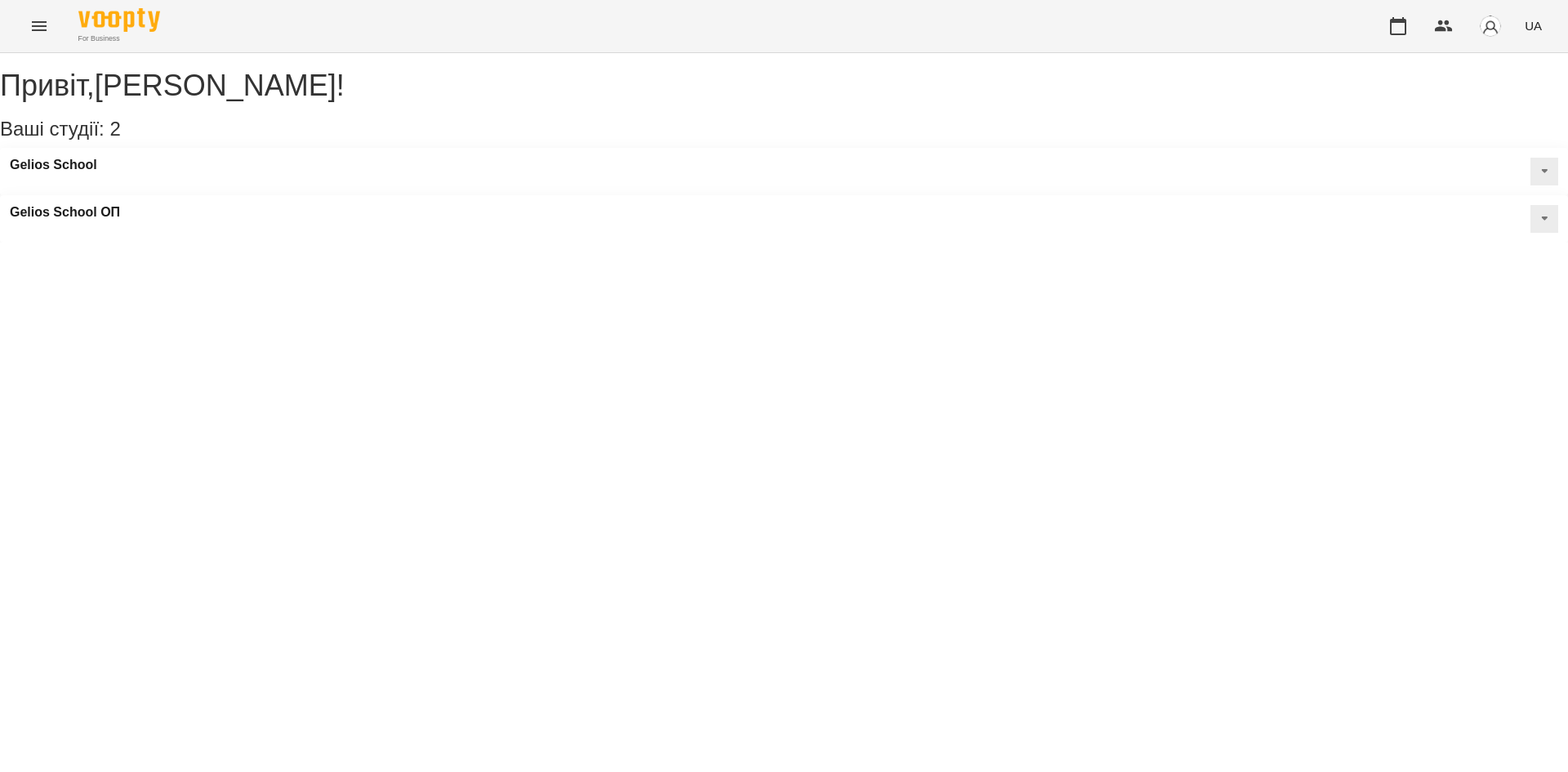
click at [41, 33] on icon "Menu" at bounding box center [39, 26] width 19 height 19
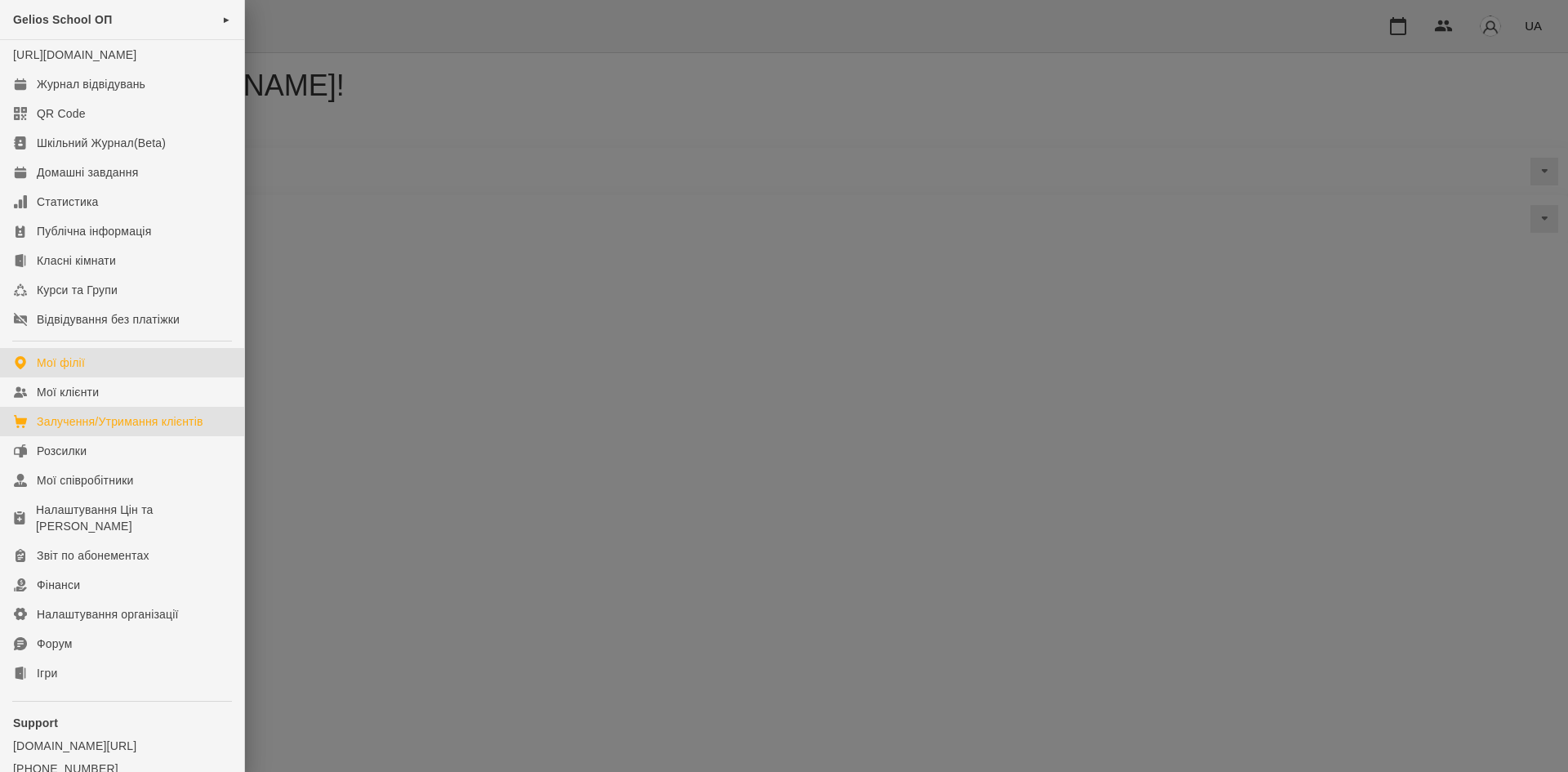
click at [123, 430] on div "Залучення/Утримання клієнтів" at bounding box center [120, 421] width 167 height 17
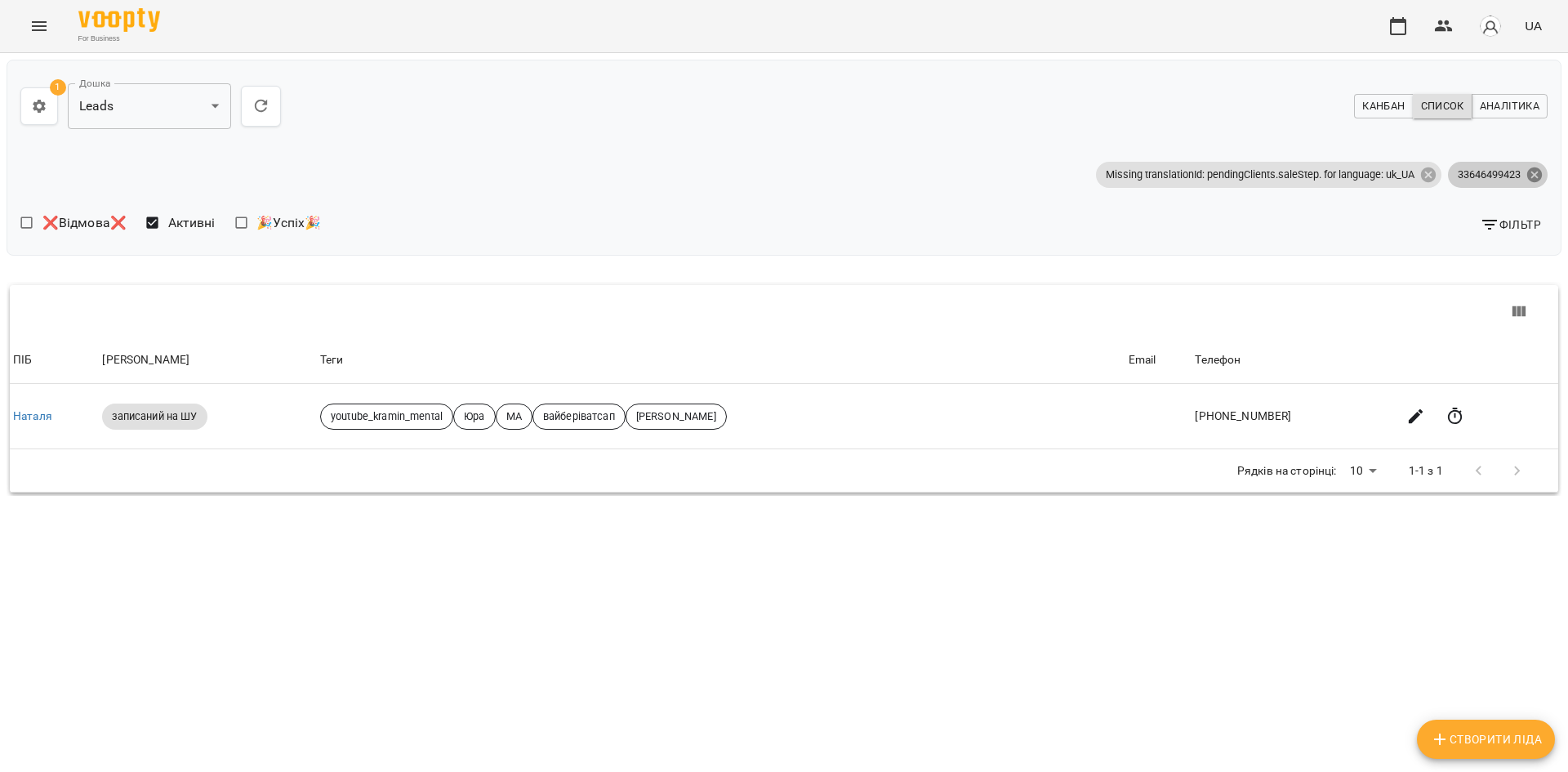
click at [1530, 175] on icon at bounding box center [1535, 174] width 15 height 15
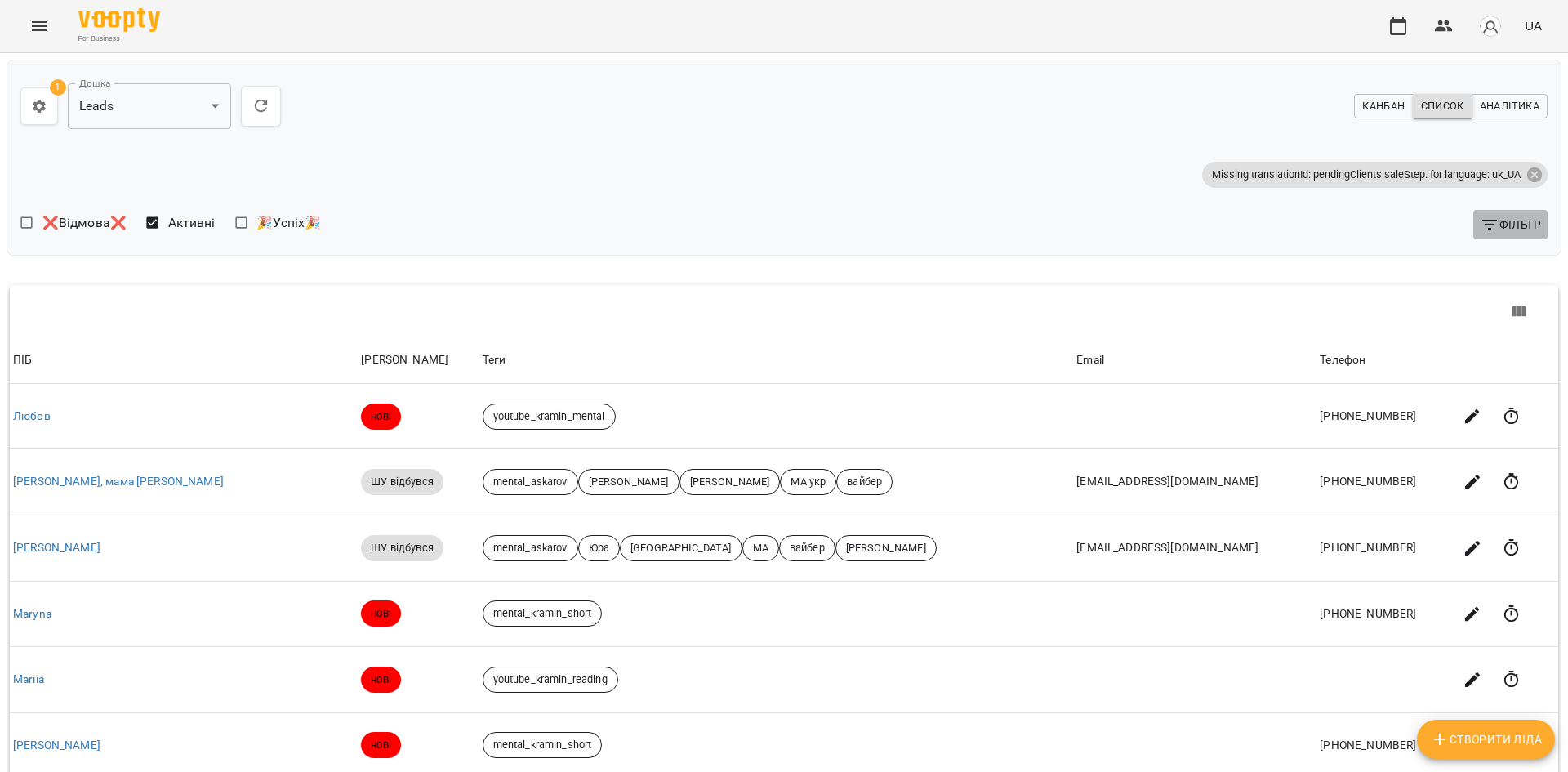
click at [1482, 214] on span "Фільтр" at bounding box center [1511, 224] width 61 height 19
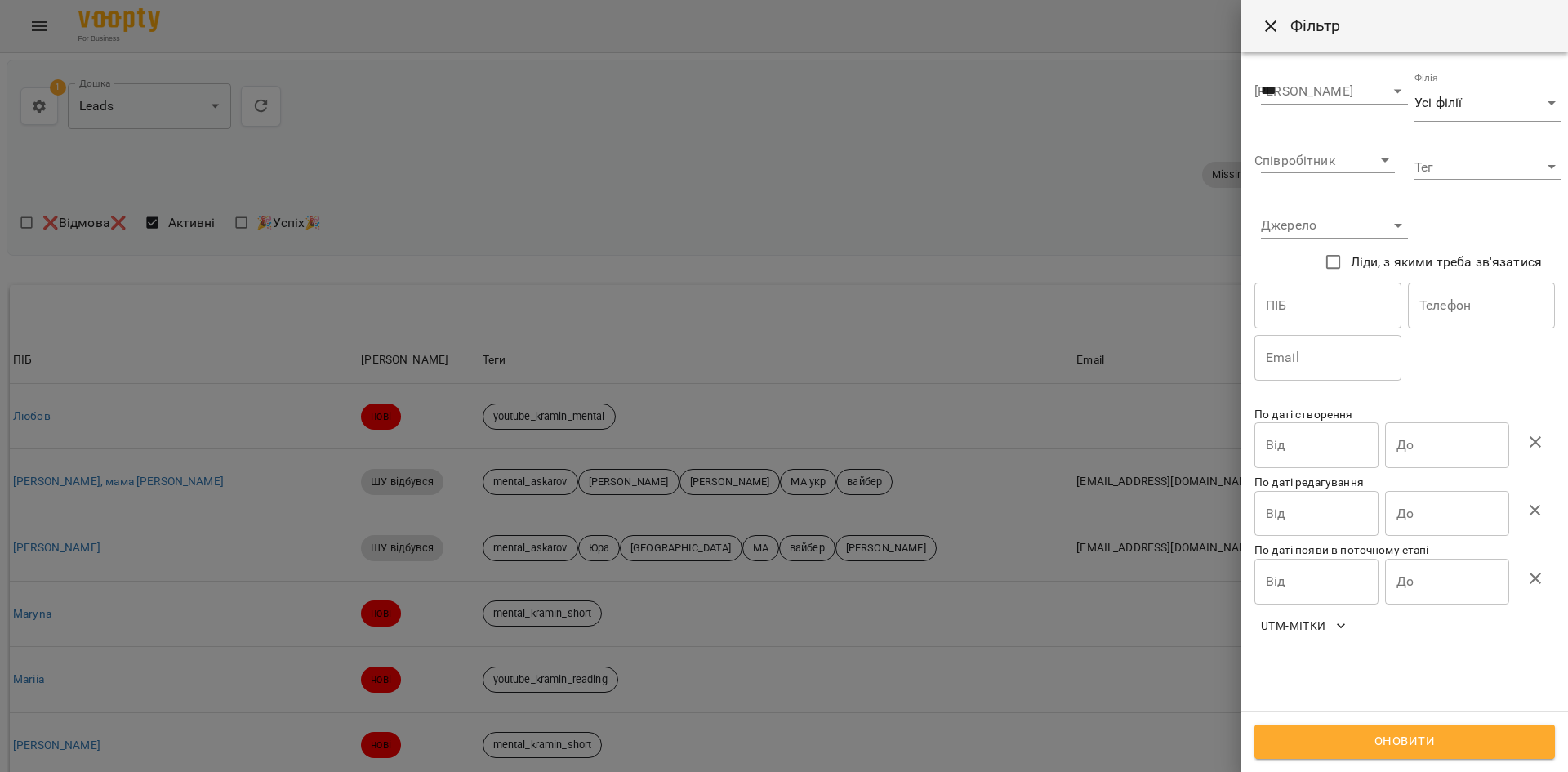
click at [1447, 176] on body "**********" at bounding box center [784, 597] width 1568 height 1194
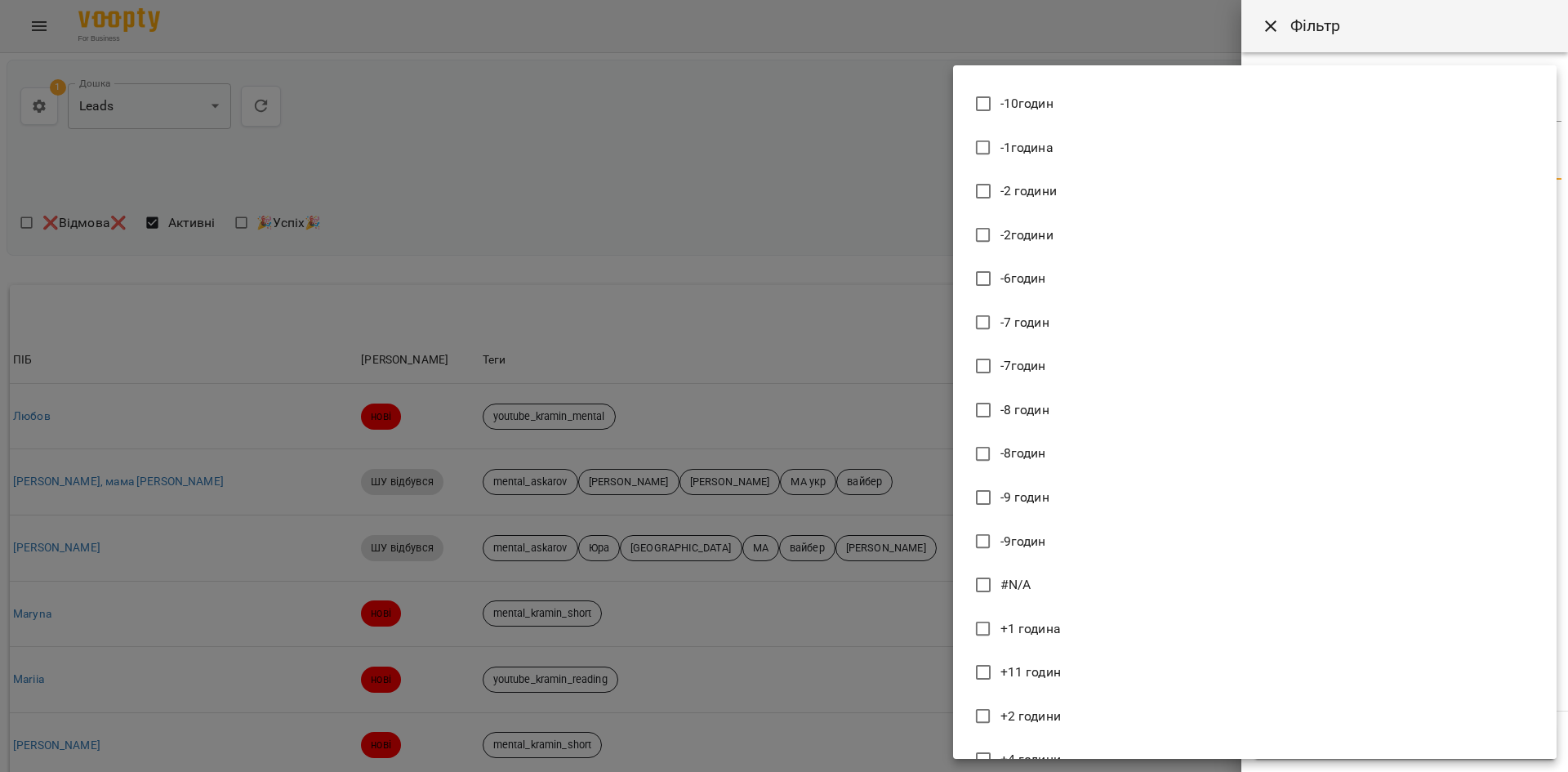
click at [1316, 39] on div at bounding box center [784, 386] width 1568 height 772
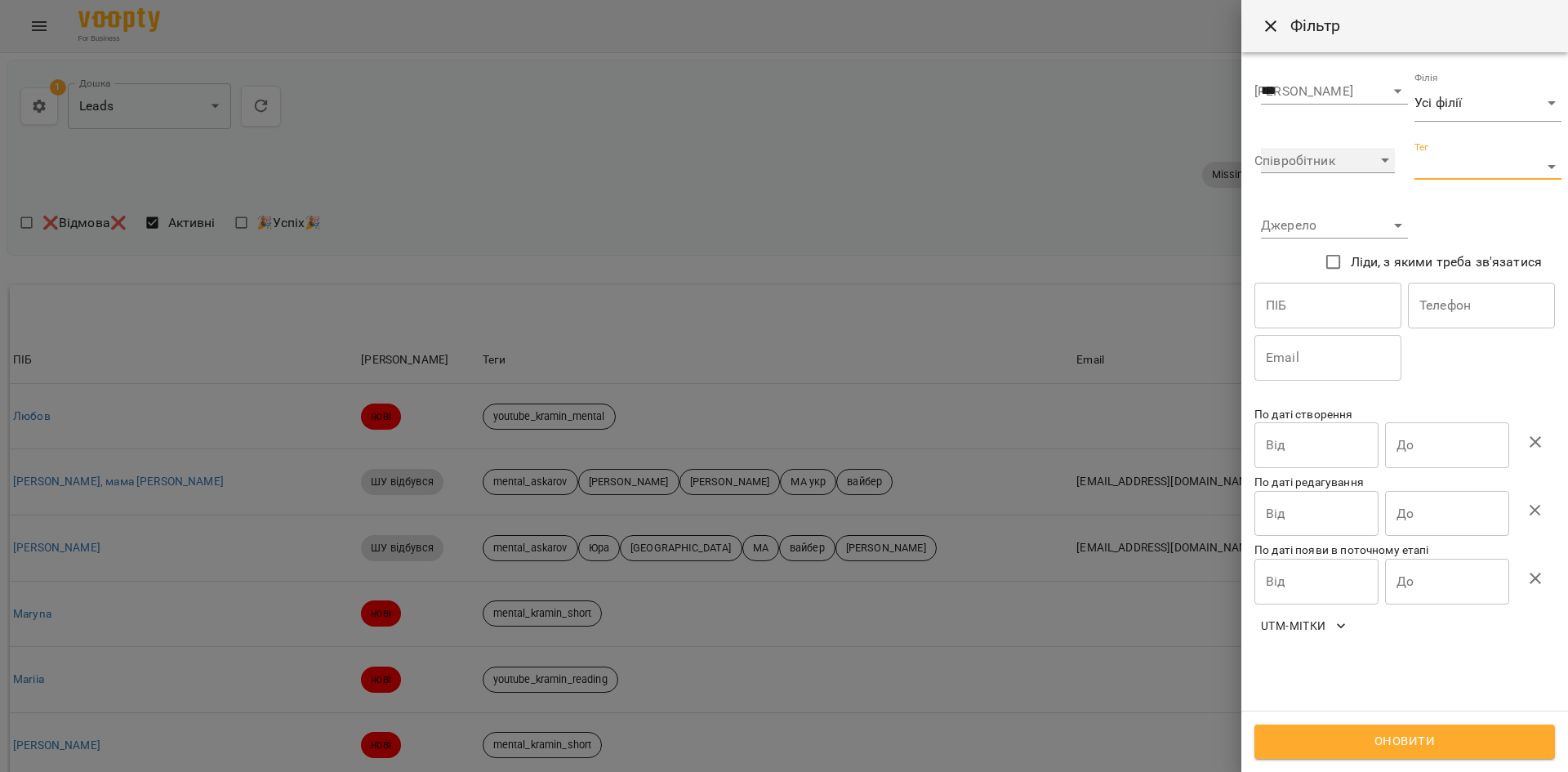
click at [1314, 159] on select "**********" at bounding box center [1327, 161] width 134 height 26
select select "**********"
click at [1261, 148] on select "**********" at bounding box center [1327, 161] width 134 height 26
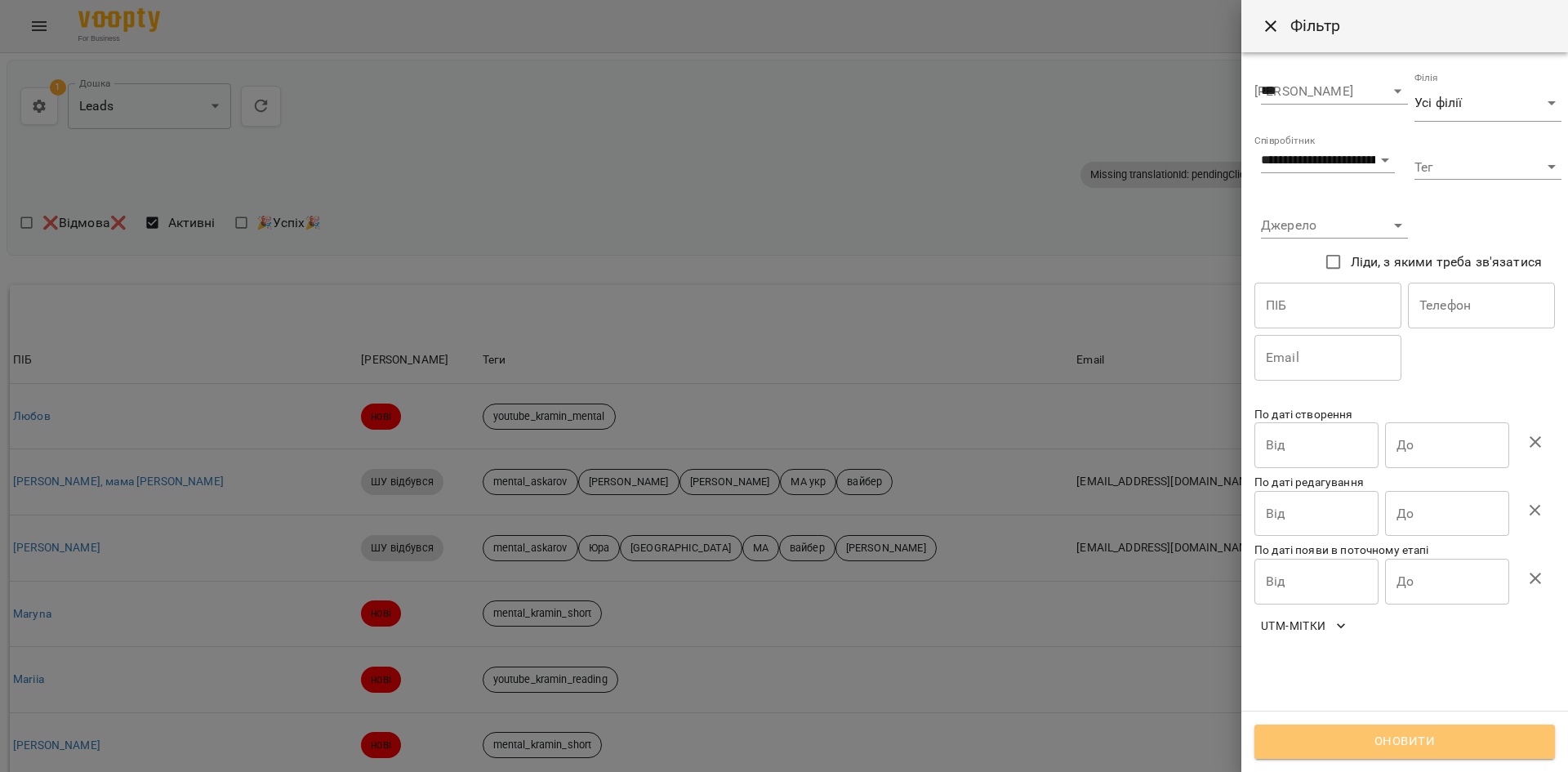
click at [1365, 733] on span "Оновити" at bounding box center [1405, 742] width 265 height 21
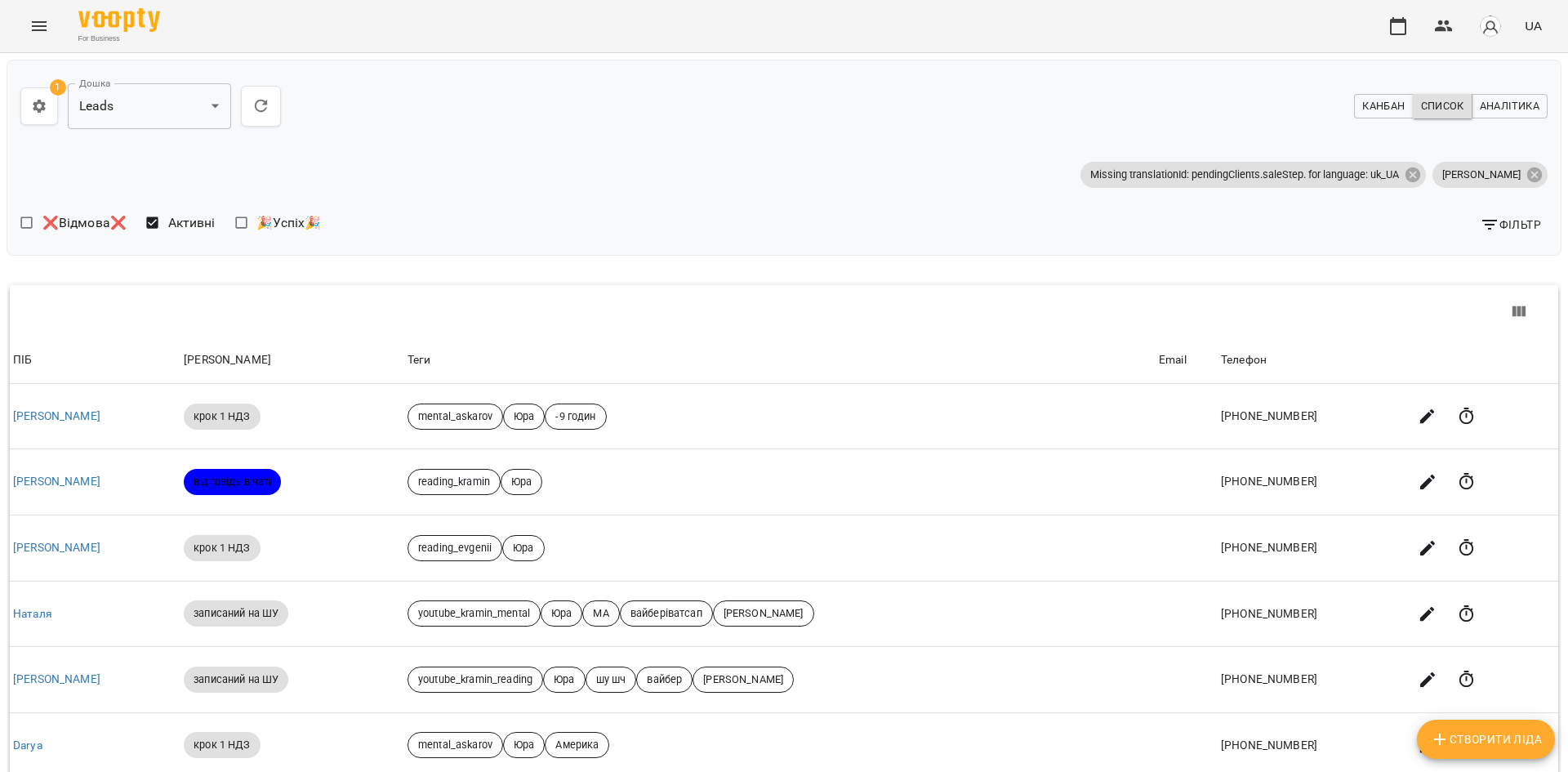
click at [1362, 103] on span "Канбан" at bounding box center [1384, 106] width 43 height 18
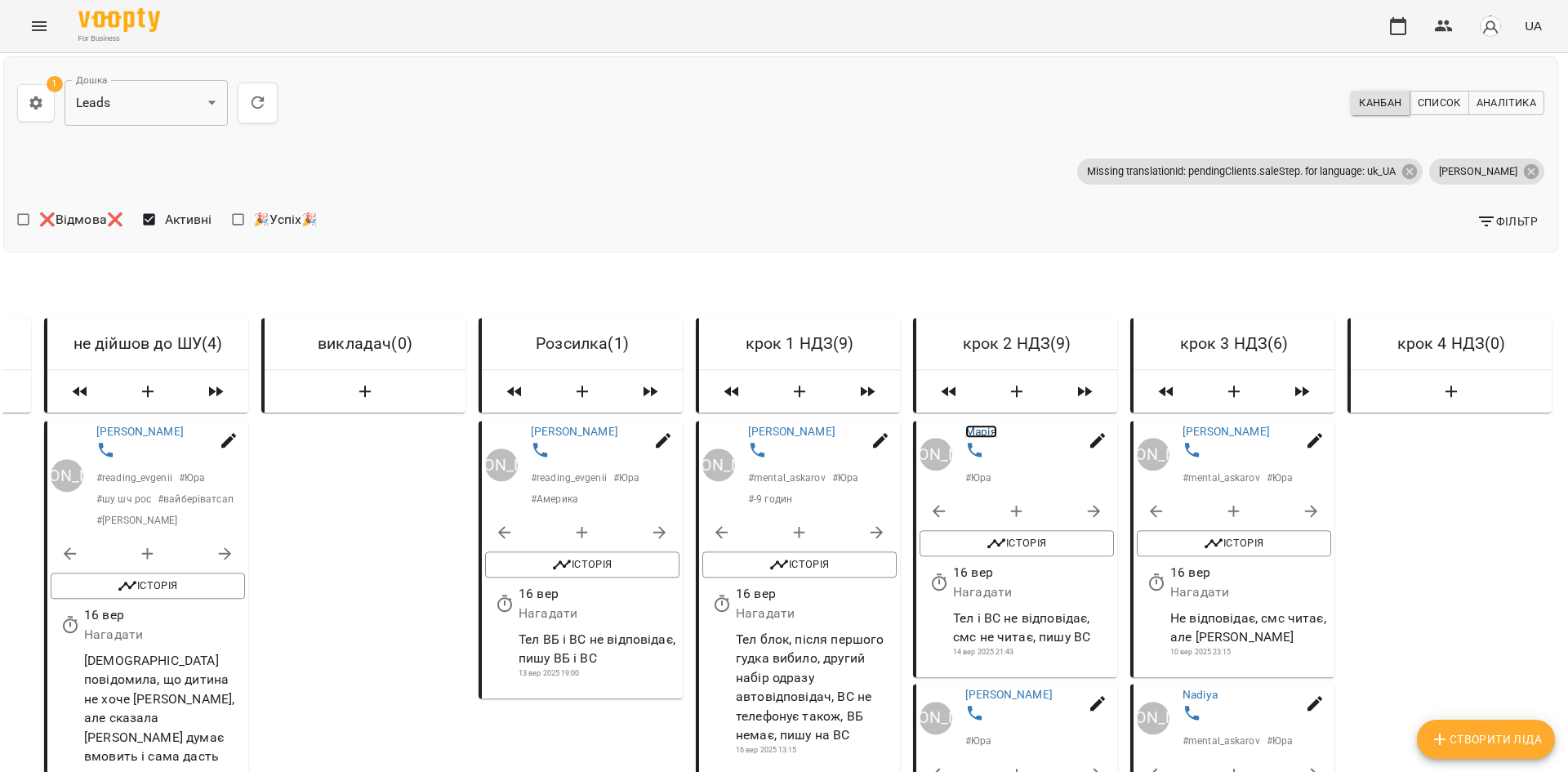
scroll to position [245, 3]
drag, startPoint x: 989, startPoint y: 470, endPoint x: 977, endPoint y: 467, distance: 12.4
drag, startPoint x: 1195, startPoint y: 210, endPoint x: 1185, endPoint y: 222, distance: 15.6
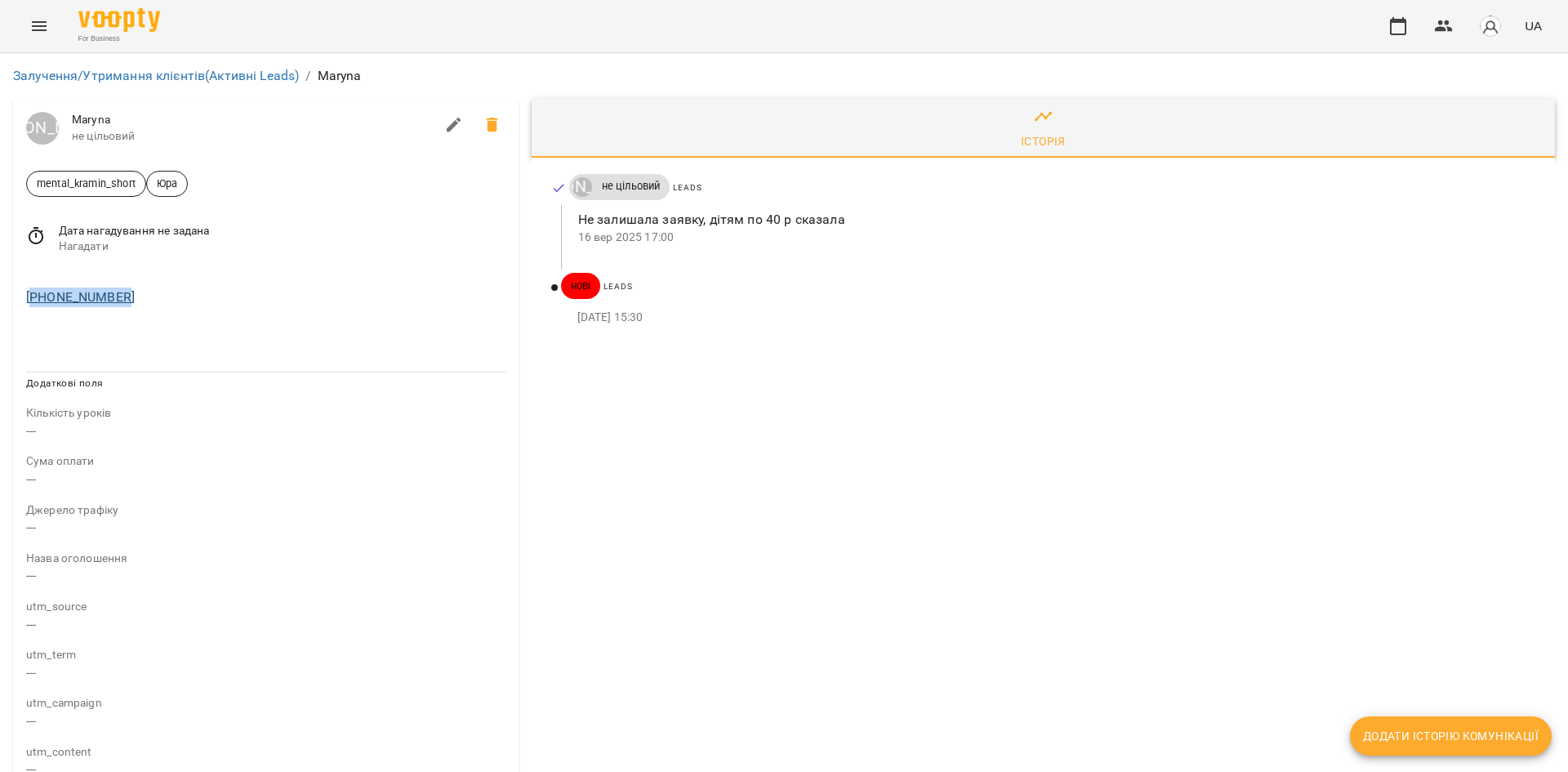
drag, startPoint x: 127, startPoint y: 301, endPoint x: 33, endPoint y: 303, distance: 94.0
click at [33, 303] on div "+351929245294" at bounding box center [265, 297] width 486 height 26
drag, startPoint x: 48, startPoint y: 296, endPoint x: 332, endPoint y: 321, distance: 285.1
click at [332, 321] on div at bounding box center [265, 339] width 506 height 39
drag, startPoint x: 146, startPoint y: 296, endPoint x: 34, endPoint y: 297, distance: 112.0
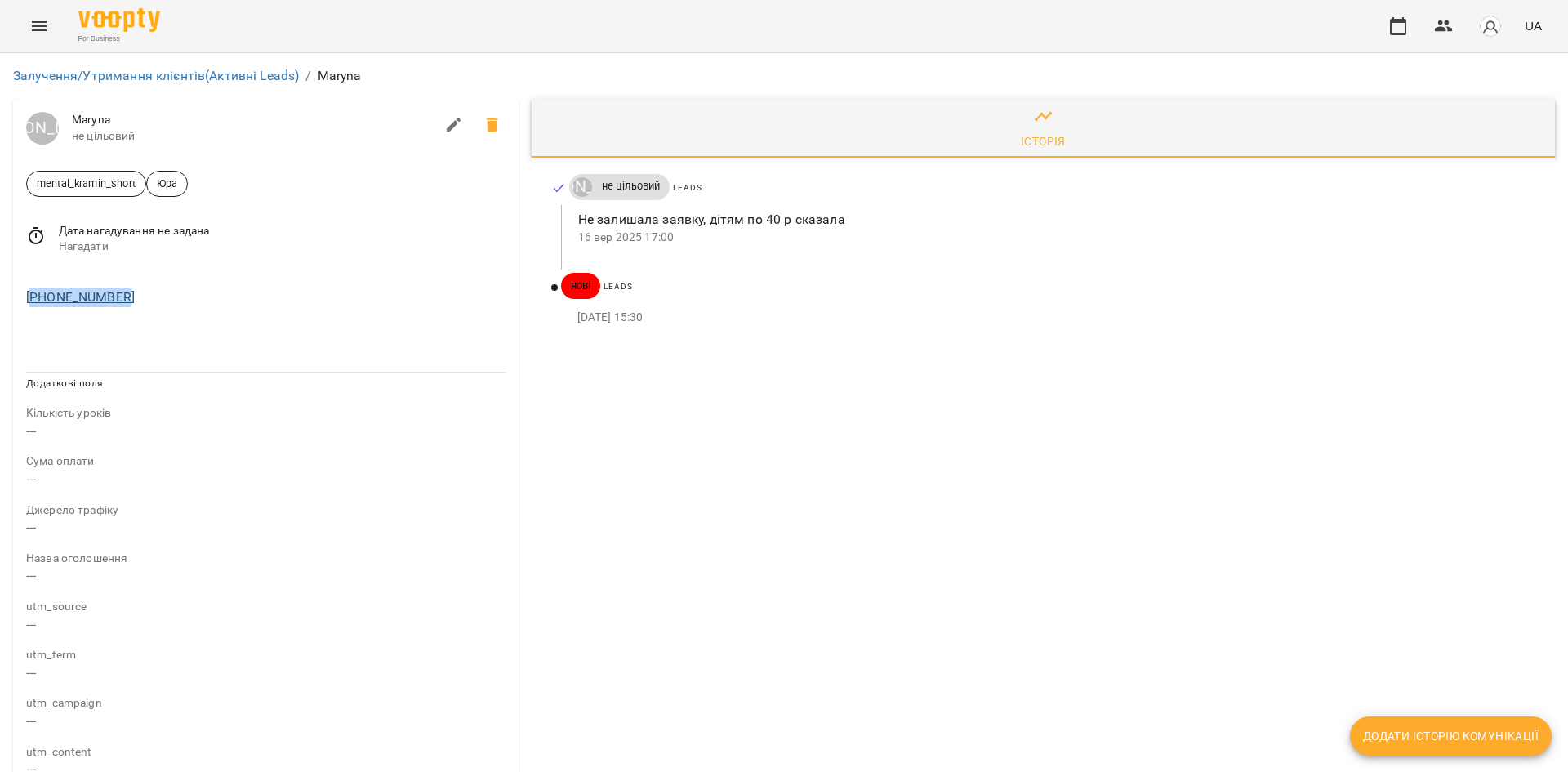
click at [34, 297] on div "+351929245294" at bounding box center [265, 297] width 486 height 26
copy link "351929245294"
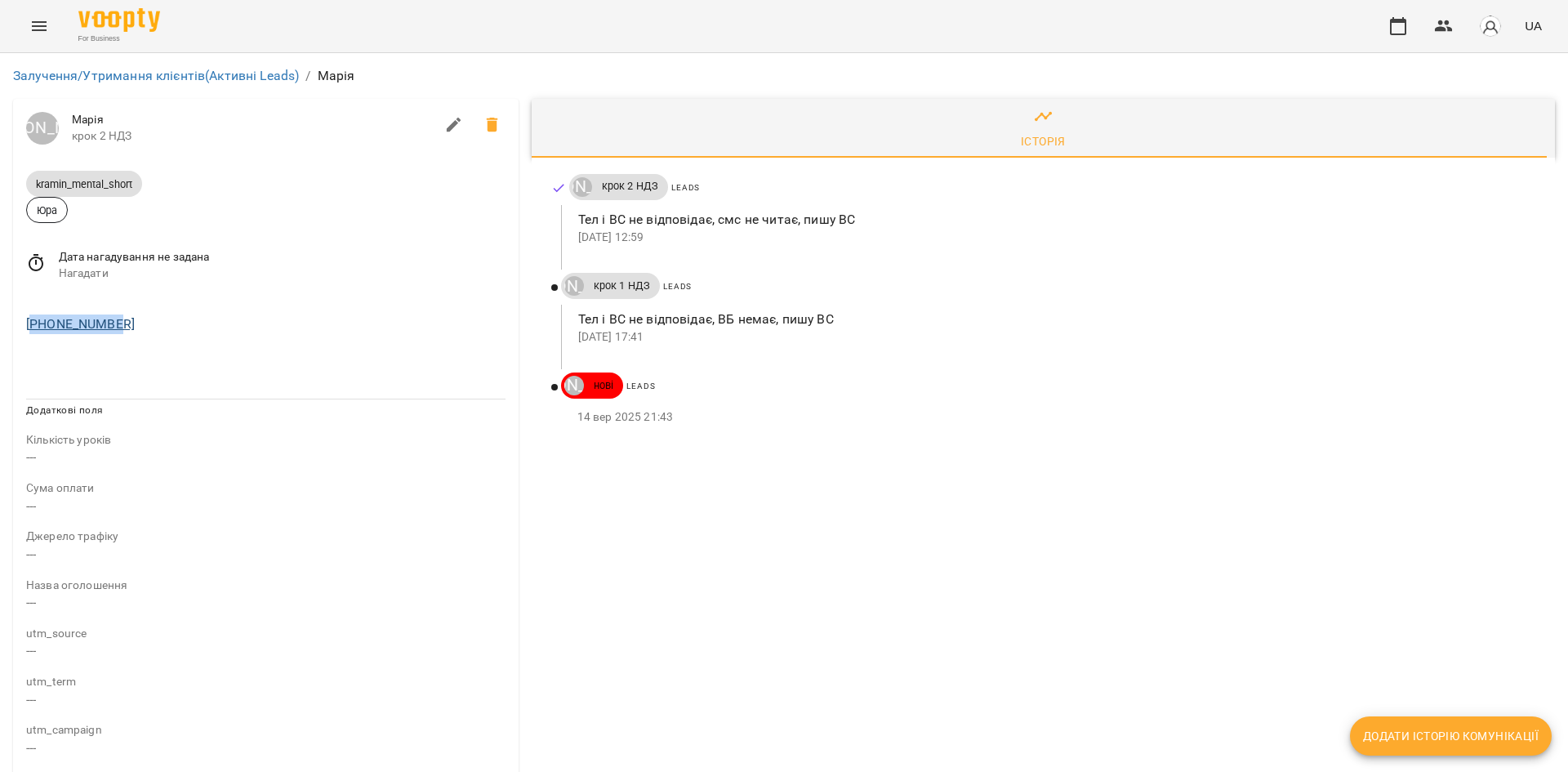
drag, startPoint x: 120, startPoint y: 321, endPoint x: 30, endPoint y: 324, distance: 90.0
click at [30, 324] on div "+17787929282" at bounding box center [265, 324] width 486 height 26
copy link "17787929282"
click at [785, 537] on div "Історія Юрій Тимочко крок 2 НДЗ Leads Тел і ВС не відповідає, смс не читає, пиш…" at bounding box center [1044, 638] width 1037 height 1093
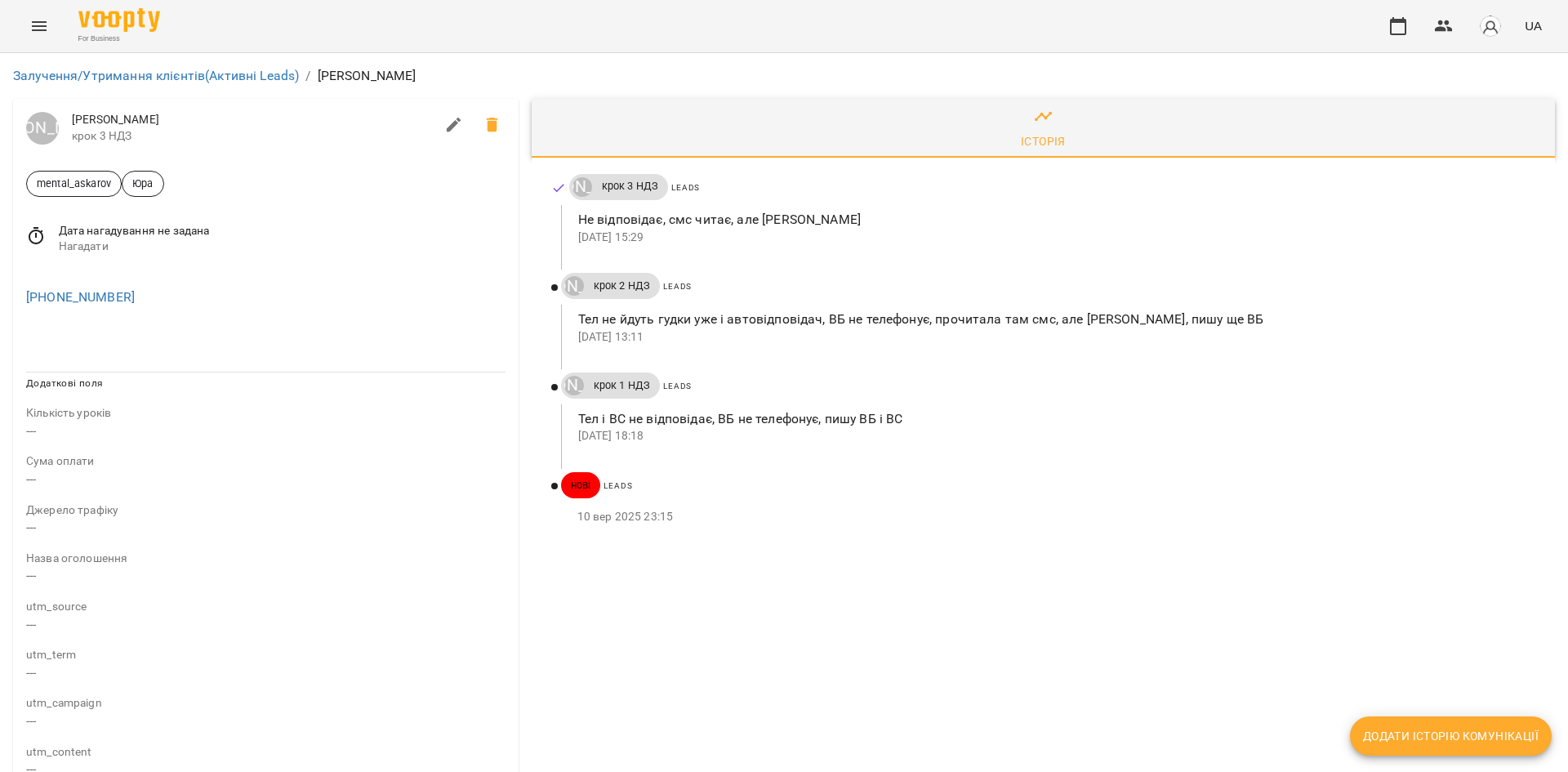
drag, startPoint x: 674, startPoint y: 238, endPoint x: 570, endPoint y: 232, distance: 104.2
click at [571, 232] on div "Не відповідає, смс читає, але ігнор 14 вер 2025 15:29" at bounding box center [1049, 227] width 975 height 45
click at [770, 518] on p "10 вер 2025 23:15" at bounding box center [1053, 517] width 952 height 17
drag, startPoint x: 139, startPoint y: 298, endPoint x: 35, endPoint y: 296, distance: 104.0
click at [35, 296] on div "+14358419045" at bounding box center [265, 297] width 486 height 26
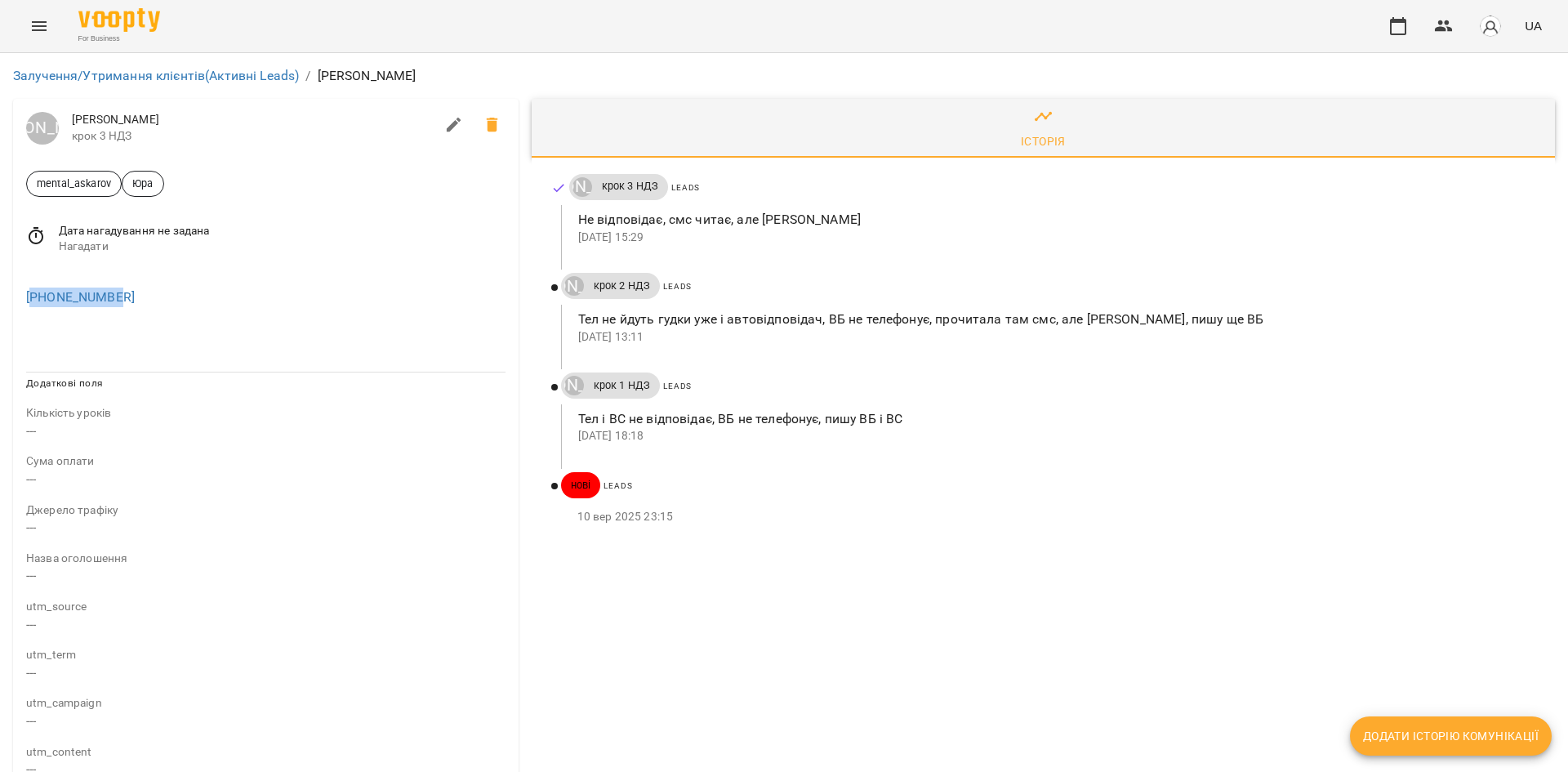
copy link "14358419045"
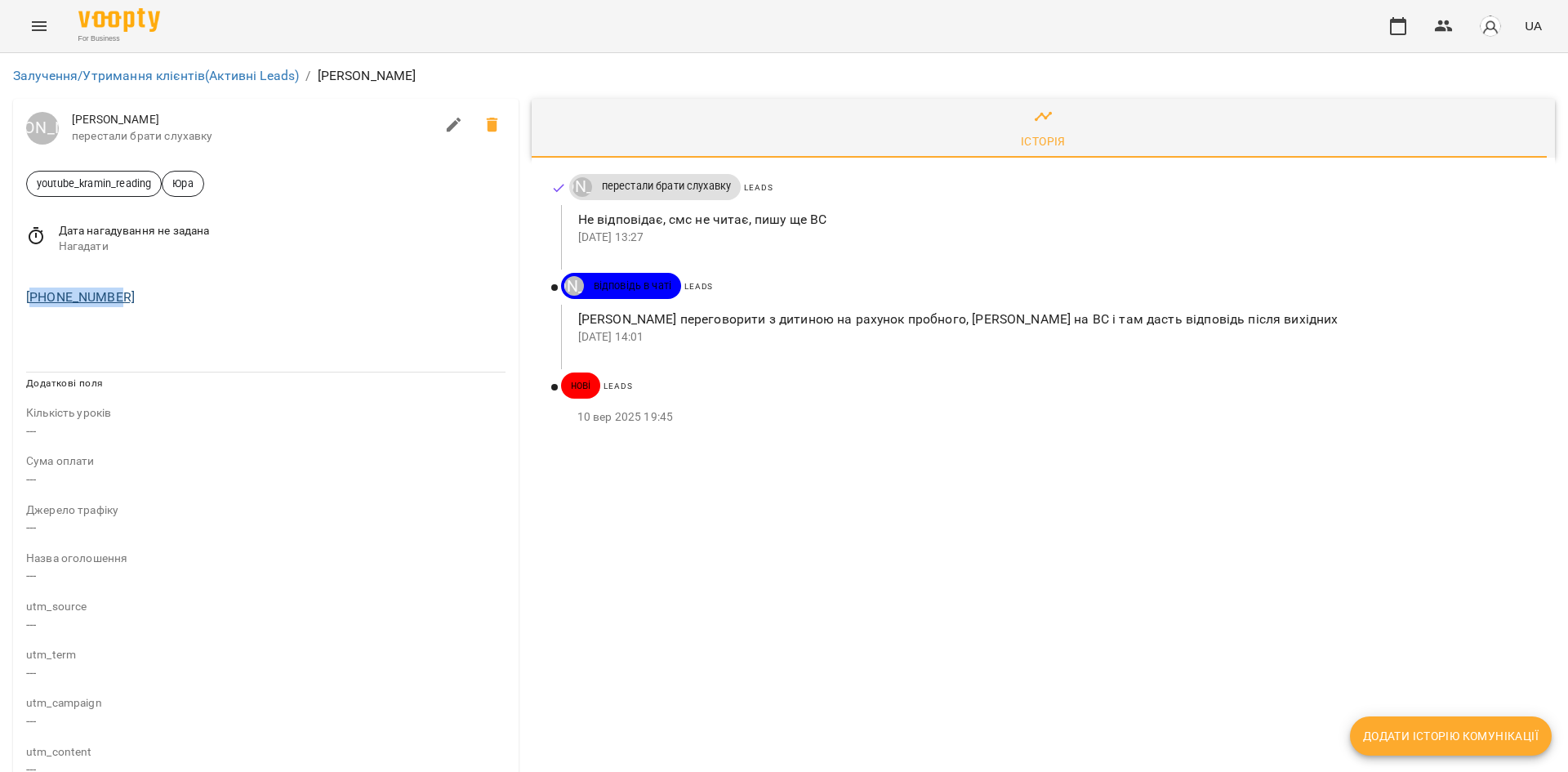
drag, startPoint x: 158, startPoint y: 300, endPoint x: 33, endPoint y: 303, distance: 125.0
click at [33, 303] on div "[PHONE_NUMBER]" at bounding box center [265, 297] width 486 height 26
copy link "34622772762"
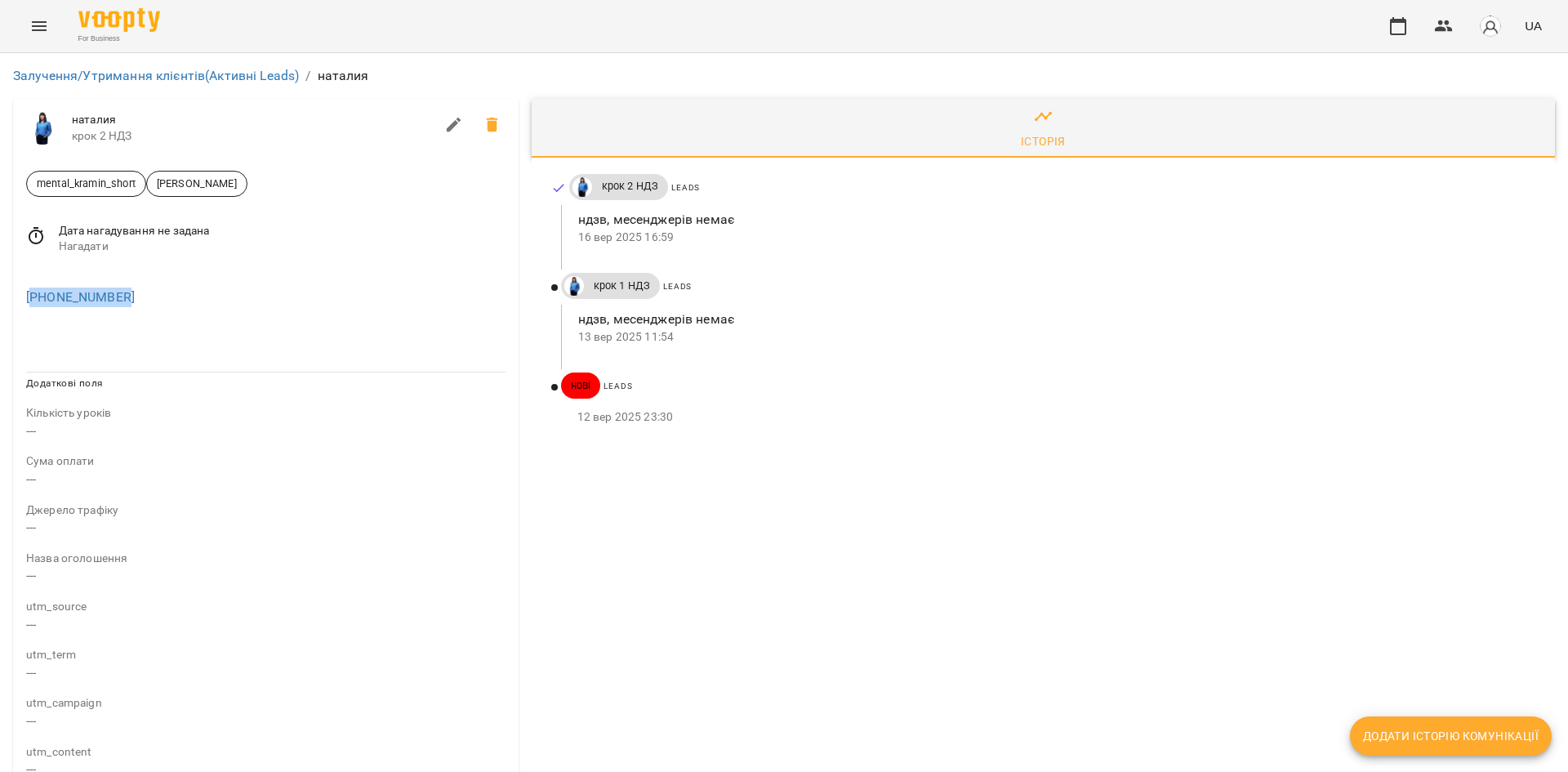
drag, startPoint x: 135, startPoint y: 300, endPoint x: 33, endPoint y: 311, distance: 102.6
click at [33, 311] on div "[PHONE_NUMBER]" at bounding box center [265, 294] width 506 height 53
copy link "351910159264"
